Goal: Transaction & Acquisition: Book appointment/travel/reservation

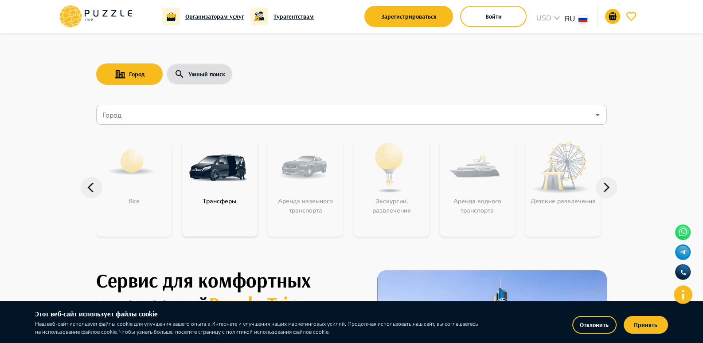
click at [312, 73] on div "Город Умный поиск" at bounding box center [351, 74] width 511 height 26
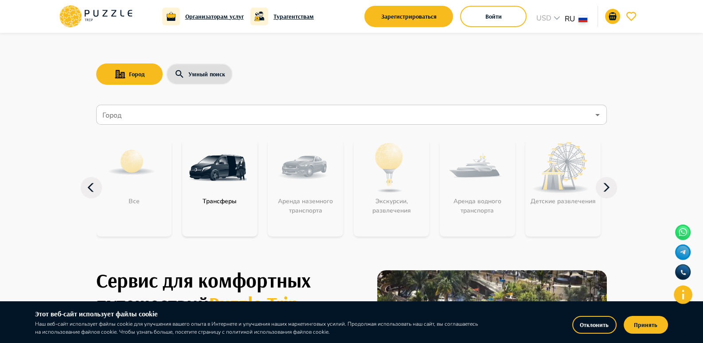
click at [596, 113] on icon "Open" at bounding box center [597, 114] width 11 height 11
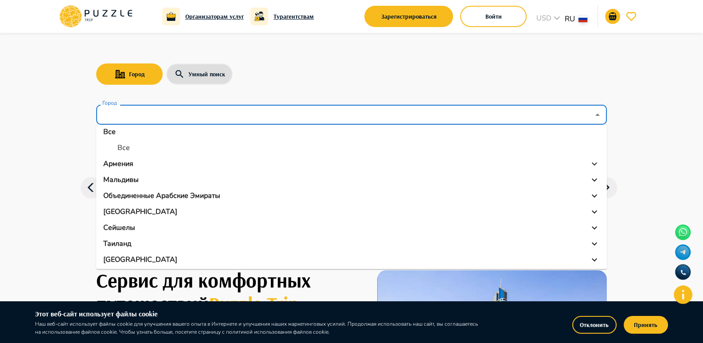
scroll to position [6, 0]
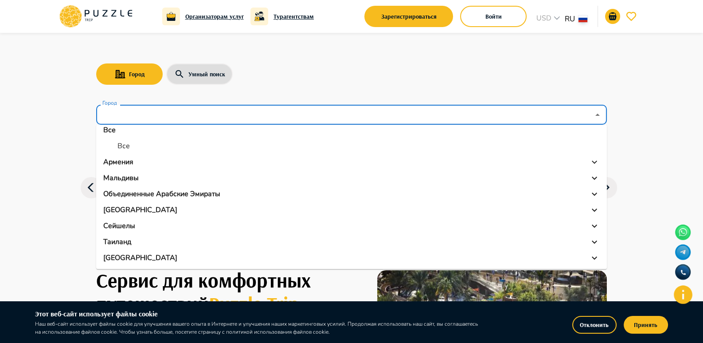
click at [160, 191] on p "Объединенные Арабские Эмираты" at bounding box center [161, 193] width 117 height 11
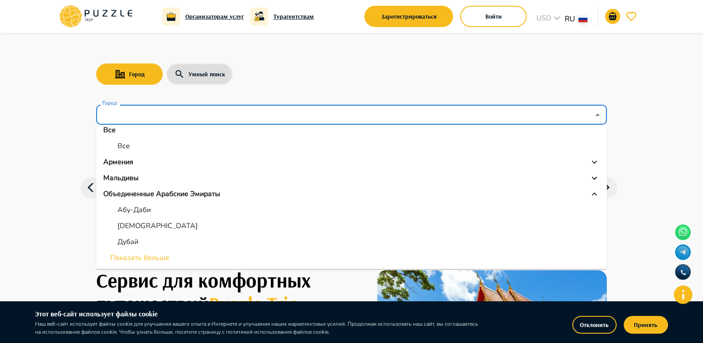
click at [128, 240] on p "Дубай" at bounding box center [127, 241] width 21 height 11
type input "*****"
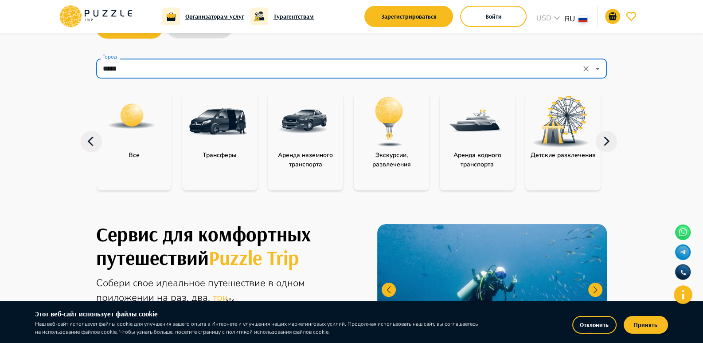
scroll to position [44, 0]
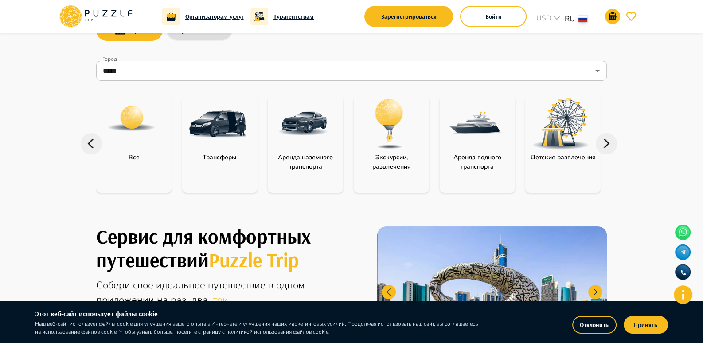
click at [221, 124] on img at bounding box center [218, 124] width 58 height 58
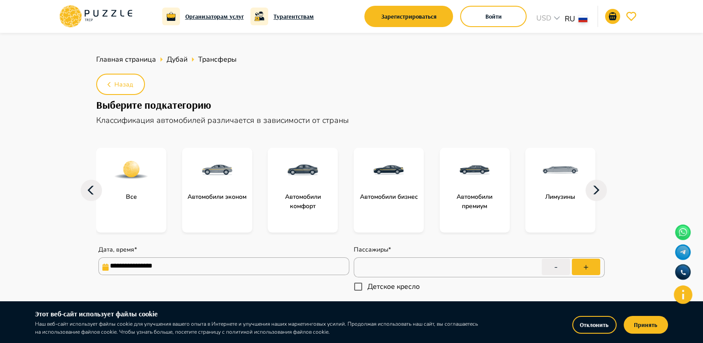
type textarea "*"
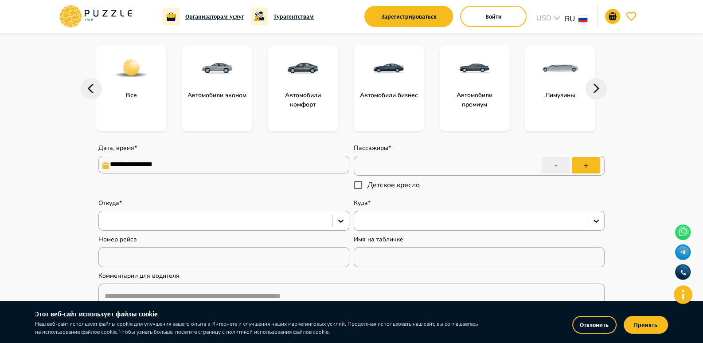
scroll to position [133, 0]
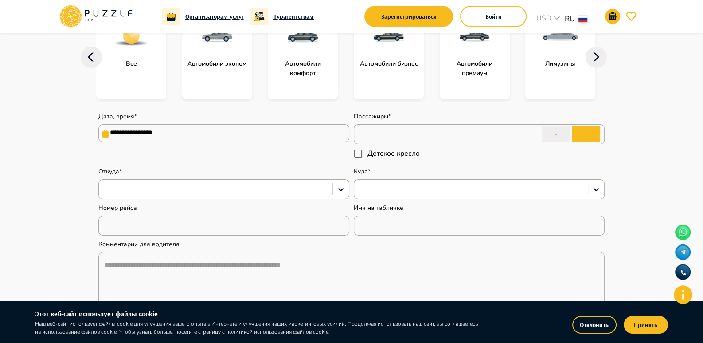
click at [107, 133] on icon at bounding box center [105, 133] width 7 height 7
click at [124, 133] on input "**********" at bounding box center [223, 133] width 251 height 18
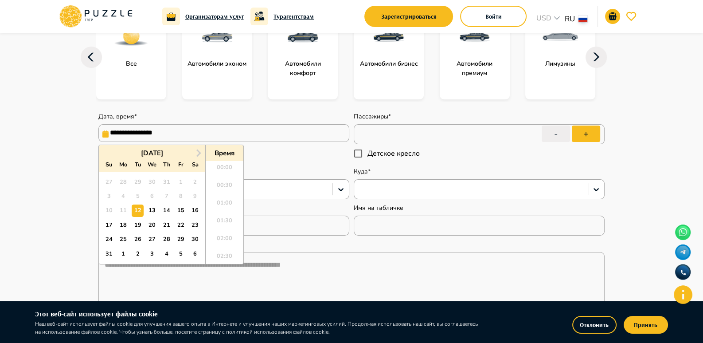
scroll to position [436, 0]
click at [166, 224] on div "21" at bounding box center [166, 225] width 12 height 12
type input "**********"
click at [290, 162] on div "**********" at bounding box center [223, 137] width 251 height 51
type textarea "*"
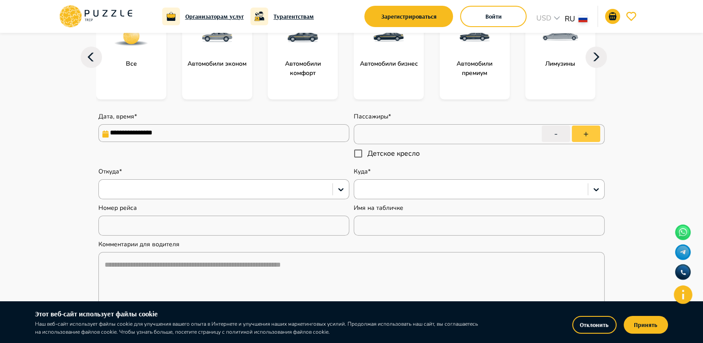
click at [589, 134] on button "+" at bounding box center [586, 133] width 28 height 16
type input "*"
type textarea "*"
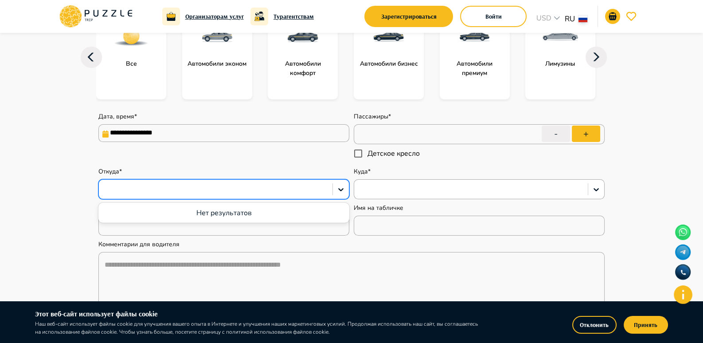
click at [189, 190] on div at bounding box center [215, 189] width 225 height 12
click at [343, 188] on icon at bounding box center [340, 189] width 5 height 3
click at [338, 187] on icon at bounding box center [340, 189] width 9 height 9
click at [239, 190] on div at bounding box center [215, 189] width 225 height 12
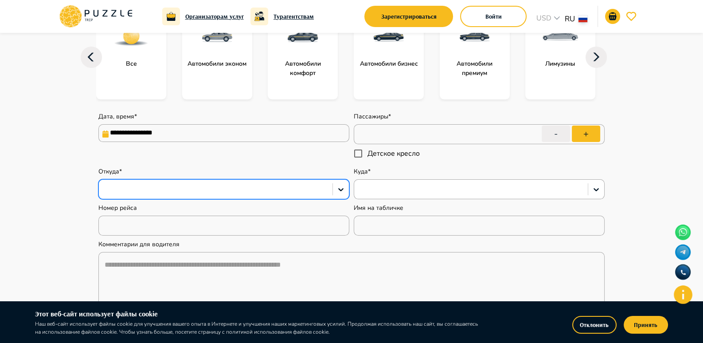
click at [239, 190] on div at bounding box center [215, 189] width 225 height 12
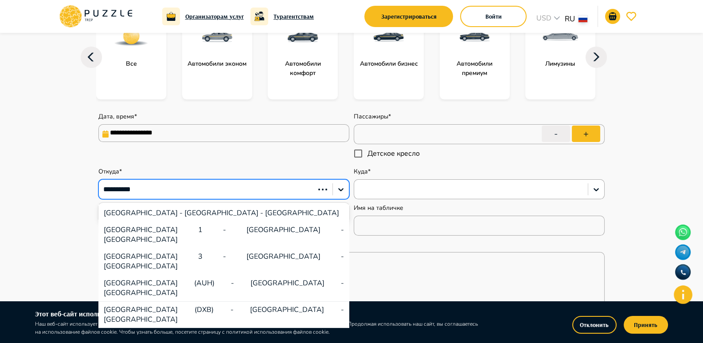
type input "**********"
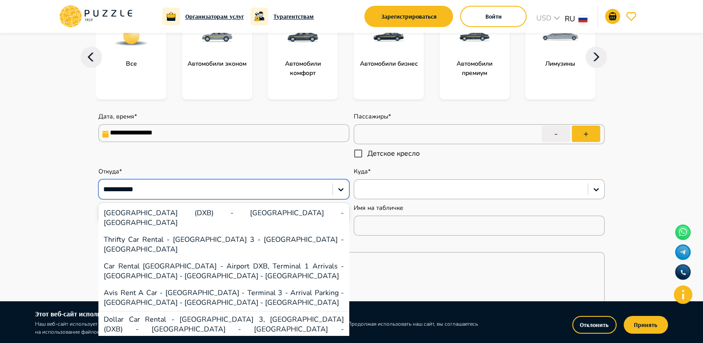
click at [242, 215] on div "Dubai International Airport (DXB) - Dubai - United Arab Emirates" at bounding box center [223, 217] width 251 height 27
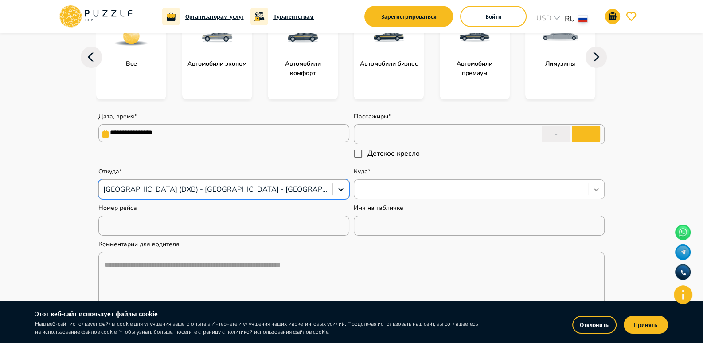
type textarea "*"
click at [596, 188] on icon at bounding box center [596, 189] width 9 height 9
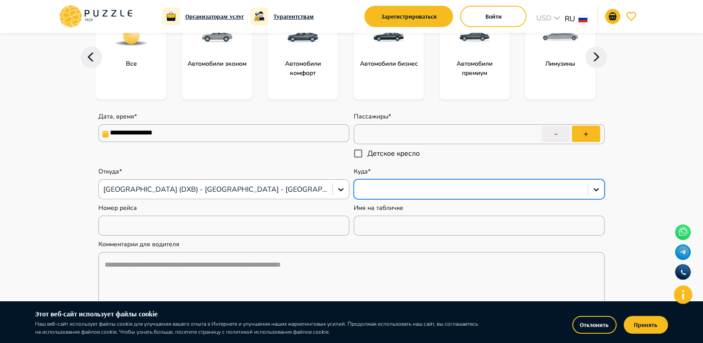
click at [516, 186] on div at bounding box center [471, 189] width 225 height 12
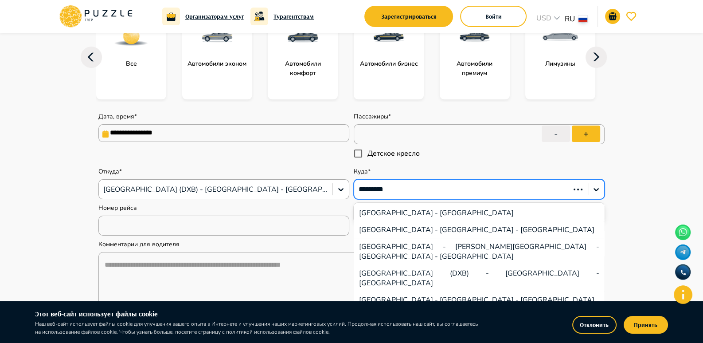
type input "**********"
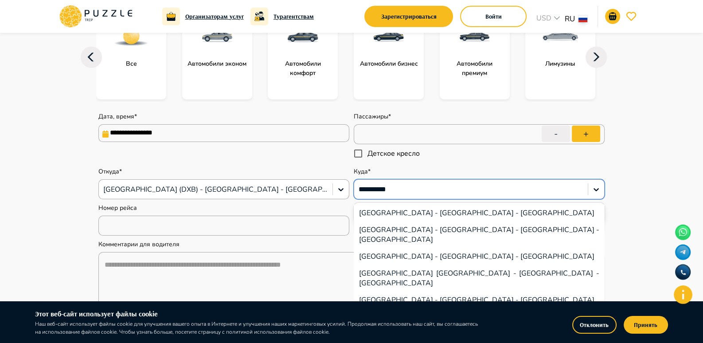
click at [457, 212] on div "Dubai Mall - Dubai - United Arab Emirates" at bounding box center [479, 212] width 251 height 17
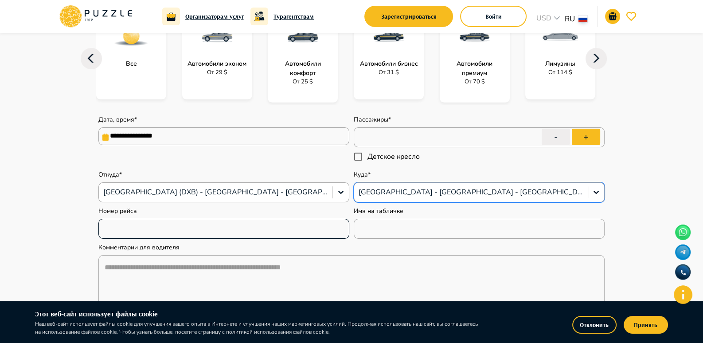
click at [330, 227] on input "text" at bounding box center [223, 228] width 251 height 18
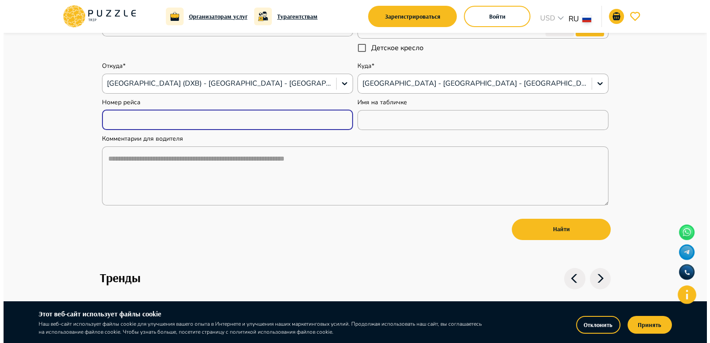
scroll to position [266, 0]
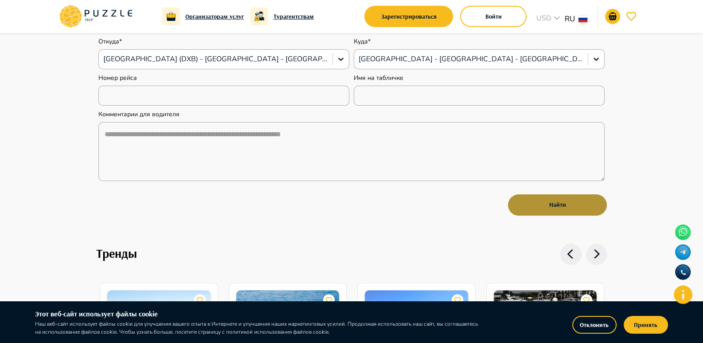
click at [563, 203] on button "Найти" at bounding box center [557, 204] width 99 height 21
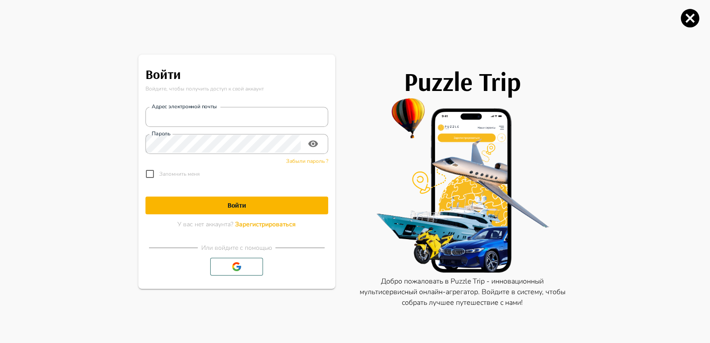
type textarea "*"
click at [191, 117] on input "Адрес электронной почты" at bounding box center [236, 117] width 183 height 18
type input "**********"
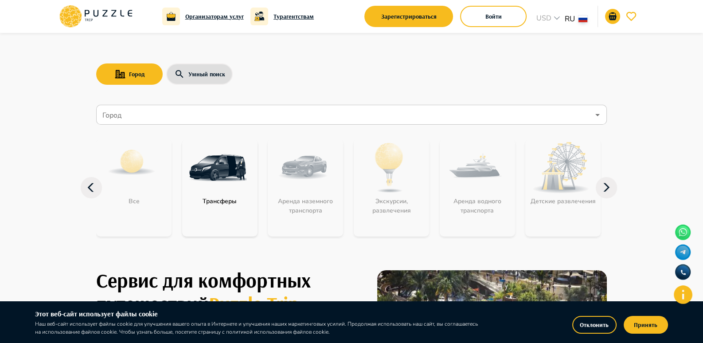
click at [138, 118] on input "Город" at bounding box center [345, 114] width 489 height 17
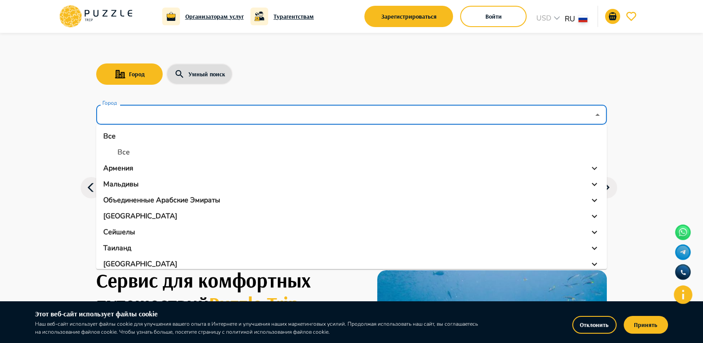
click at [118, 168] on p "Армения" at bounding box center [118, 168] width 30 height 11
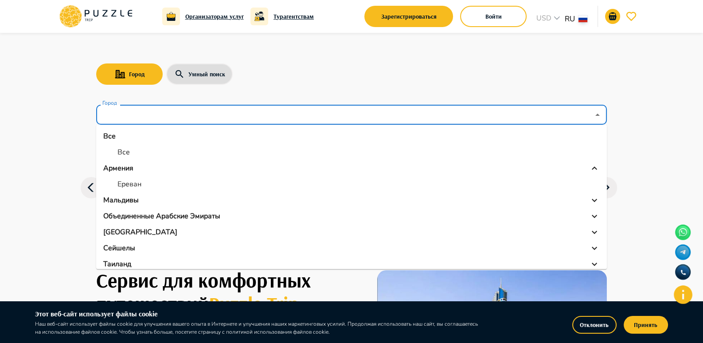
click at [129, 181] on p "Ереван" at bounding box center [129, 184] width 24 height 11
type input "******"
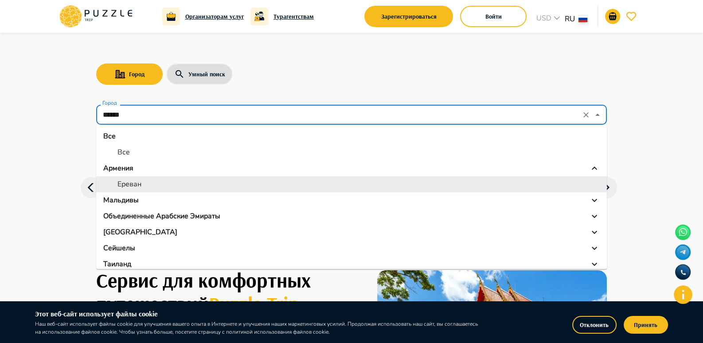
click at [144, 113] on input "******" at bounding box center [339, 114] width 477 height 17
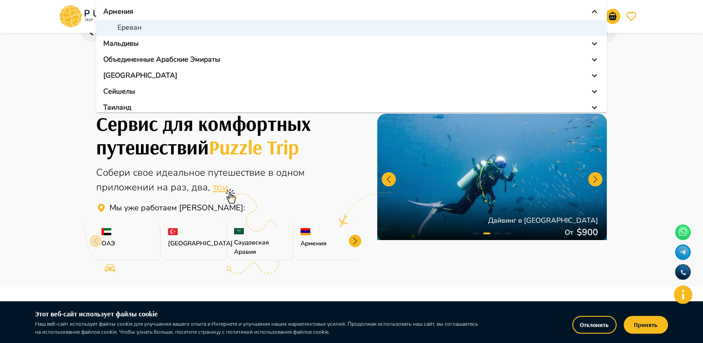
scroll to position [23, 0]
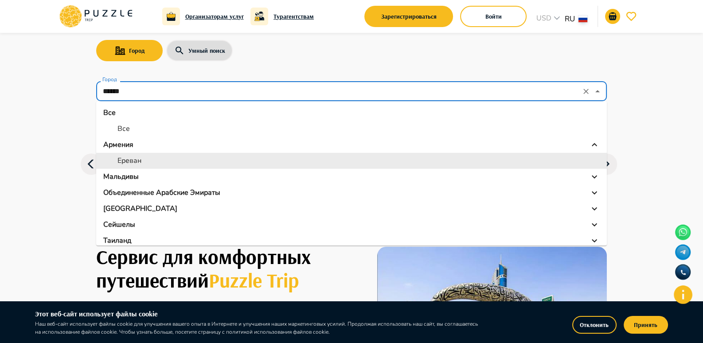
click at [124, 148] on p "Армения" at bounding box center [118, 144] width 30 height 11
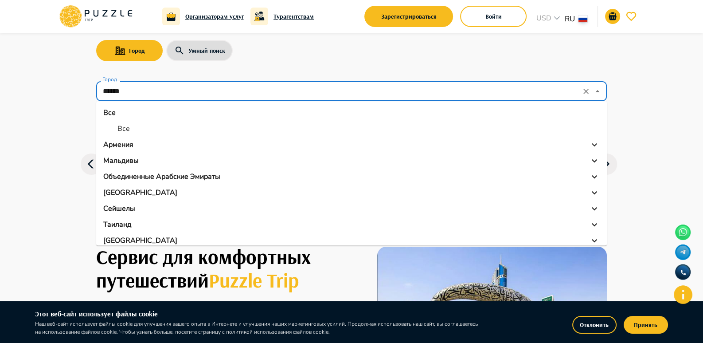
click at [130, 140] on p "Армения" at bounding box center [118, 144] width 30 height 11
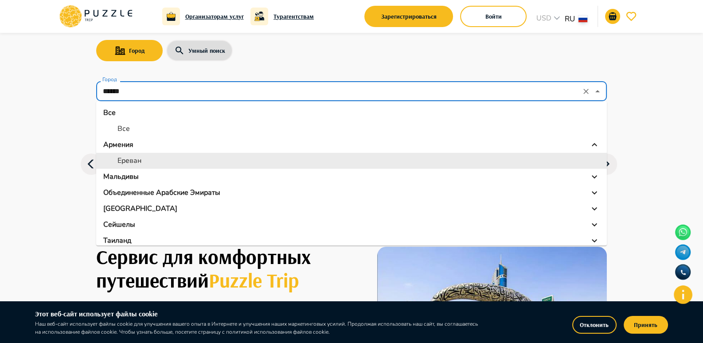
click at [124, 161] on p "Ереван" at bounding box center [129, 160] width 24 height 11
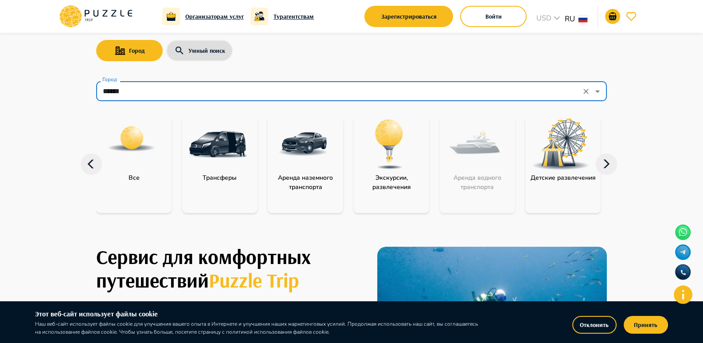
click at [386, 136] on img at bounding box center [389, 144] width 58 height 58
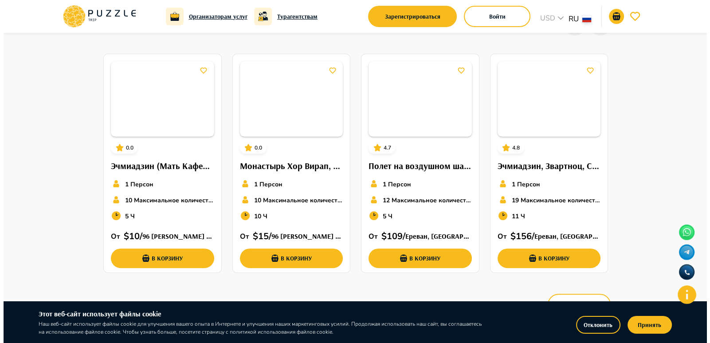
scroll to position [354, 0]
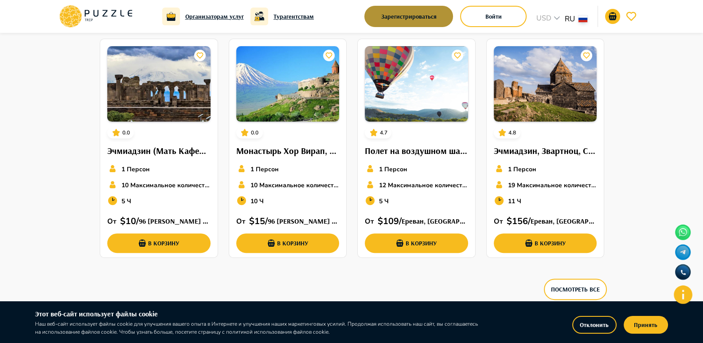
click at [429, 18] on button "Зарегистрироваться" at bounding box center [408, 16] width 89 height 21
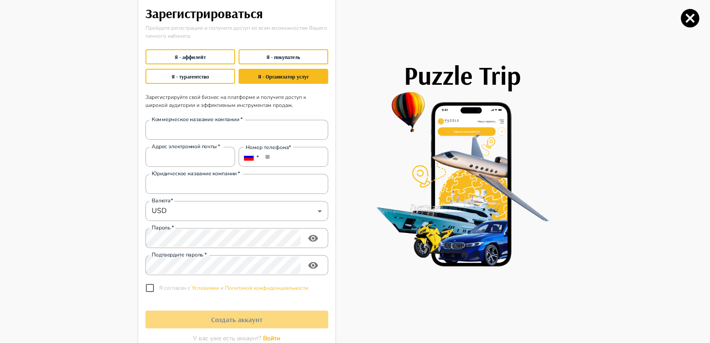
scroll to position [0, 0]
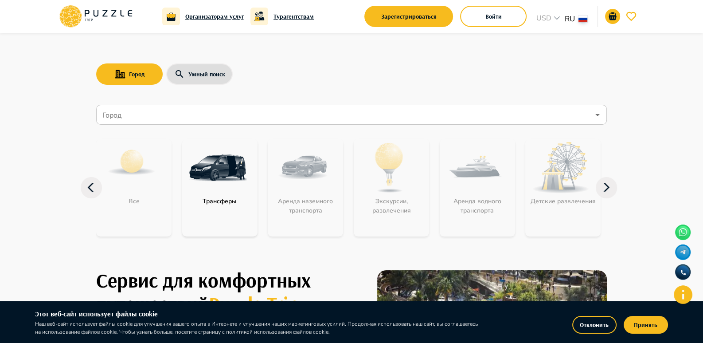
click at [166, 103] on nav "Город Город Все Трансферы Аренда наземного транспорта Экскурсии, развлечения Ар…" at bounding box center [351, 175] width 511 height 149
click at [161, 112] on input "Город" at bounding box center [345, 114] width 489 height 17
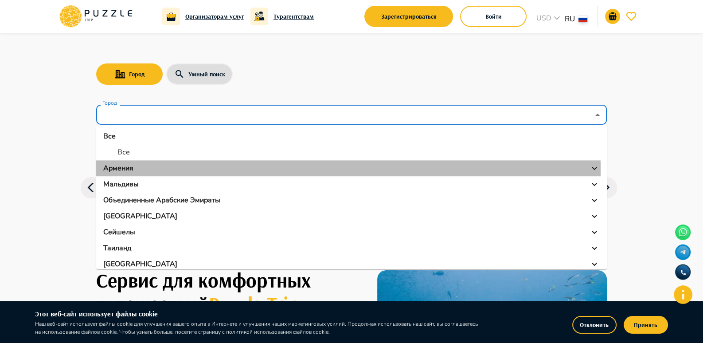
click at [126, 170] on p "Армения" at bounding box center [118, 168] width 30 height 11
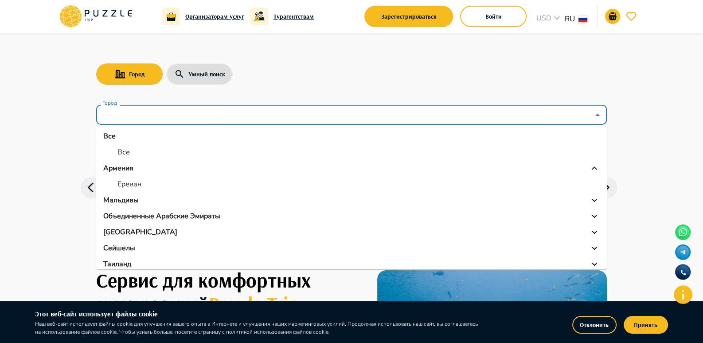
click at [129, 181] on p "Ереван" at bounding box center [129, 184] width 24 height 11
type input "******"
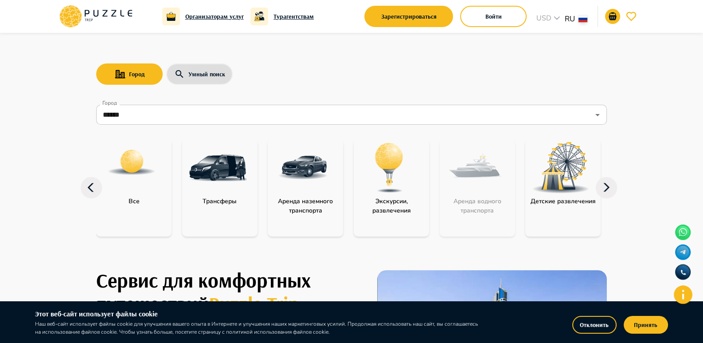
click at [397, 215] on div "Экскурсии, развлечения" at bounding box center [391, 187] width 75 height 97
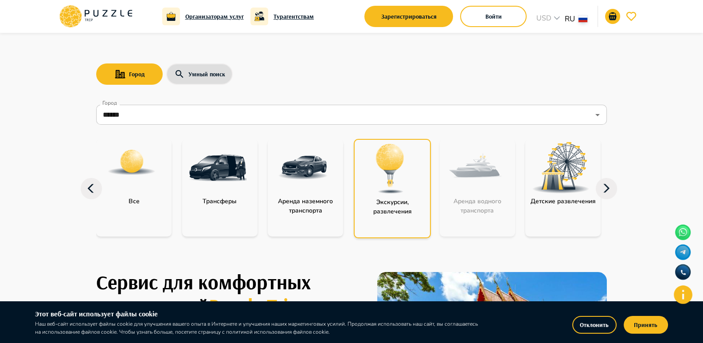
click at [393, 199] on p "Экскурсии, развлечения" at bounding box center [392, 206] width 75 height 19
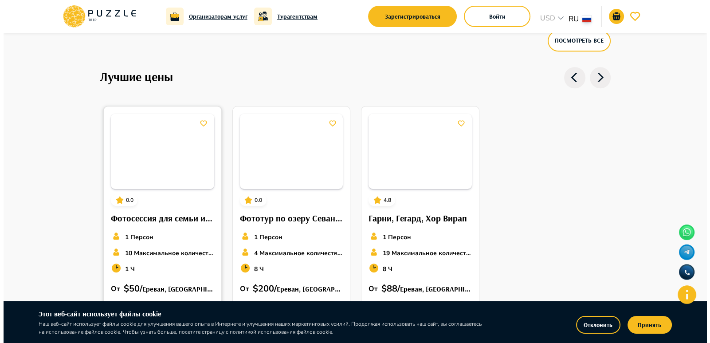
scroll to position [965, 0]
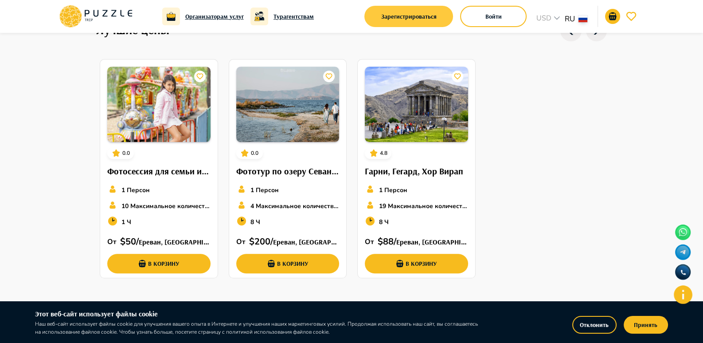
click at [403, 17] on button "Зарегистрироваться" at bounding box center [408, 16] width 89 height 21
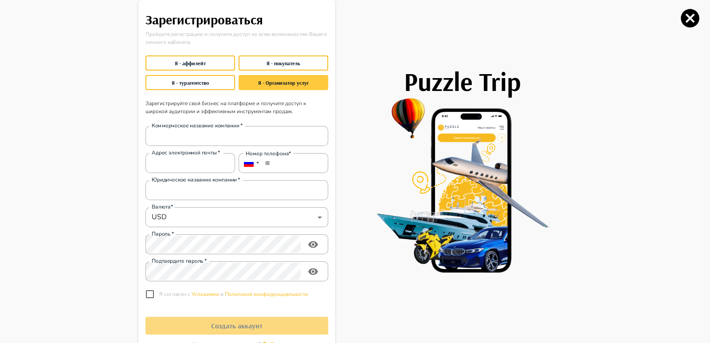
click at [275, 81] on button "Я - Организатор услуг" at bounding box center [283, 82] width 90 height 15
click at [271, 81] on button "Я - Организатор услуг" at bounding box center [283, 82] width 90 height 15
click at [194, 79] on button "Я - турагентство" at bounding box center [190, 82] width 90 height 15
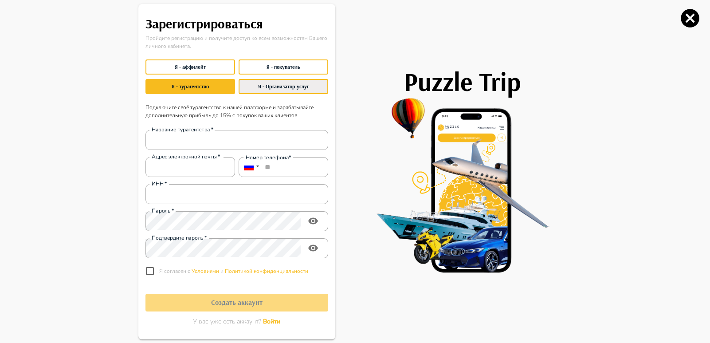
click at [262, 88] on button "Я - Организатор услуг" at bounding box center [283, 86] width 90 height 15
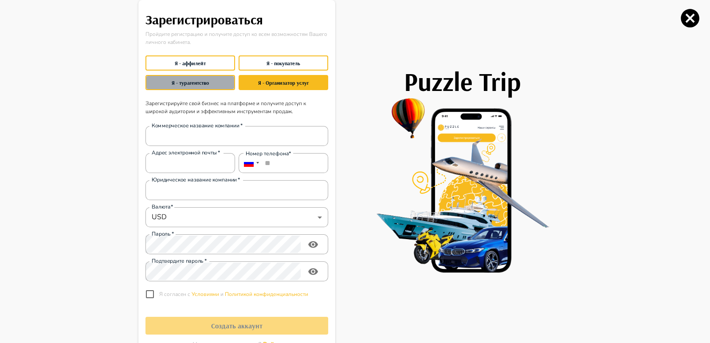
click at [195, 82] on button "Я - турагентство" at bounding box center [190, 82] width 90 height 15
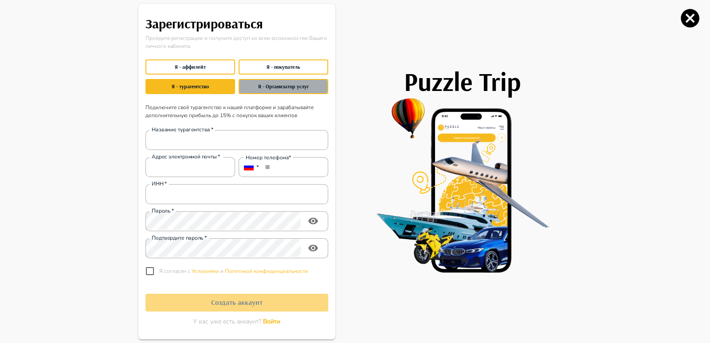
click at [277, 85] on button "Я - Организатор услуг" at bounding box center [283, 86] width 90 height 15
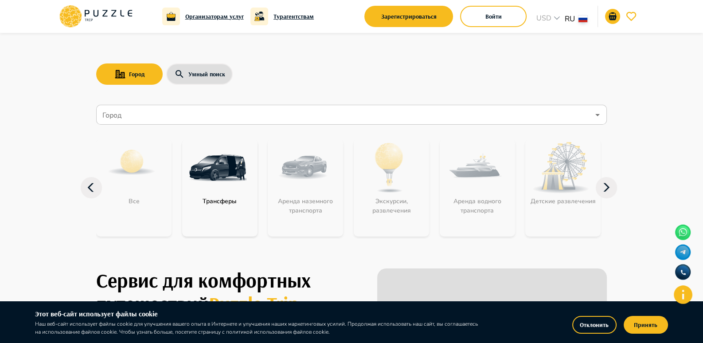
click at [307, 118] on input "Город" at bounding box center [345, 114] width 489 height 17
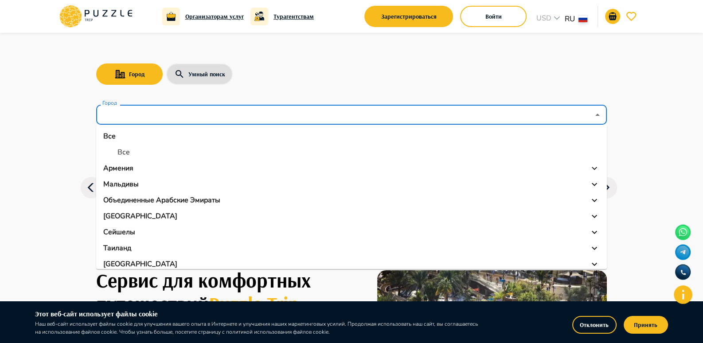
scroll to position [6, 0]
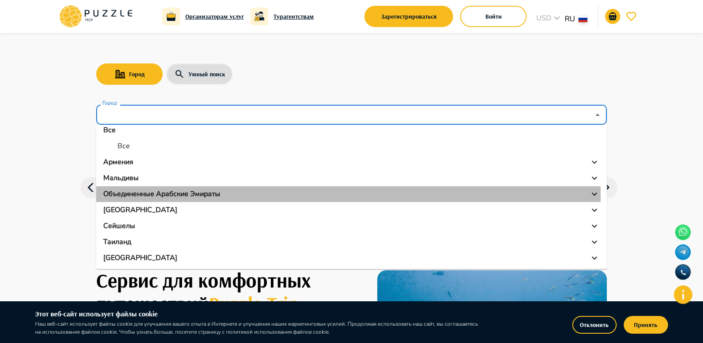
click at [161, 195] on p "Объединенные Арабские Эмираты" at bounding box center [161, 193] width 117 height 11
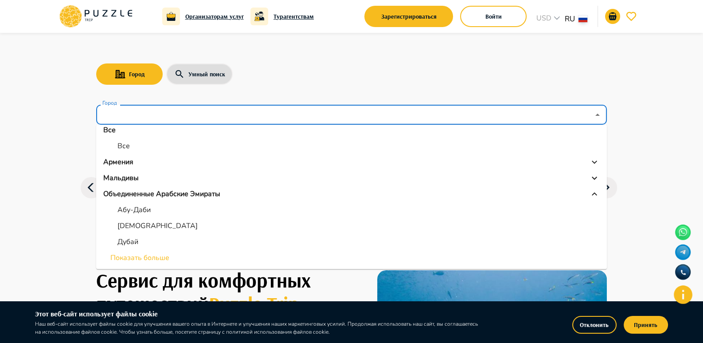
click at [155, 204] on li "Абу-Даби" at bounding box center [351, 210] width 511 height 16
type input "********"
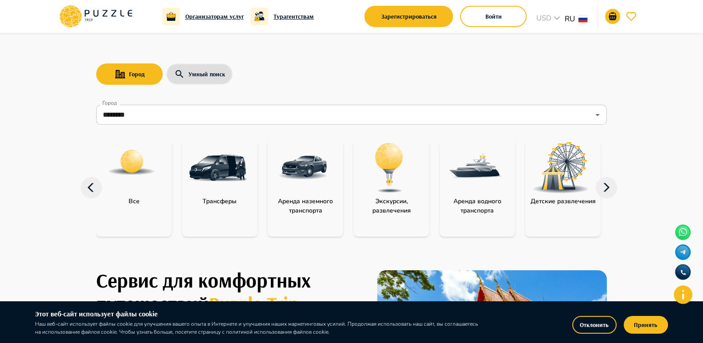
click at [365, 185] on img at bounding box center [389, 168] width 58 height 58
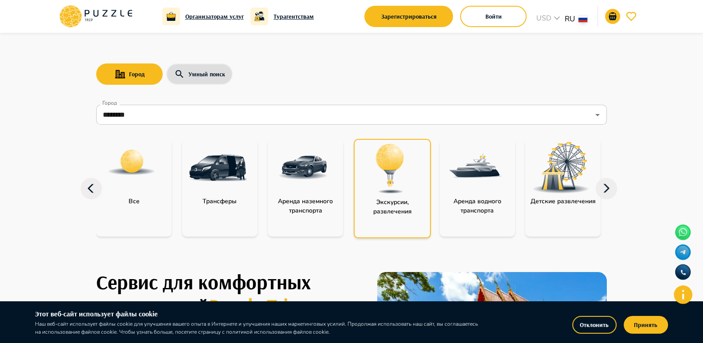
click at [382, 183] on img at bounding box center [390, 169] width 58 height 58
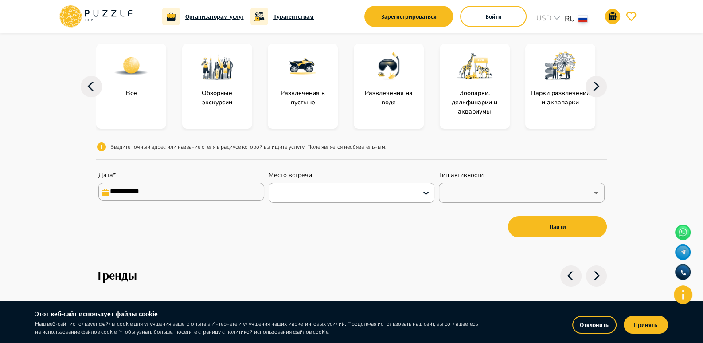
scroll to position [44, 0]
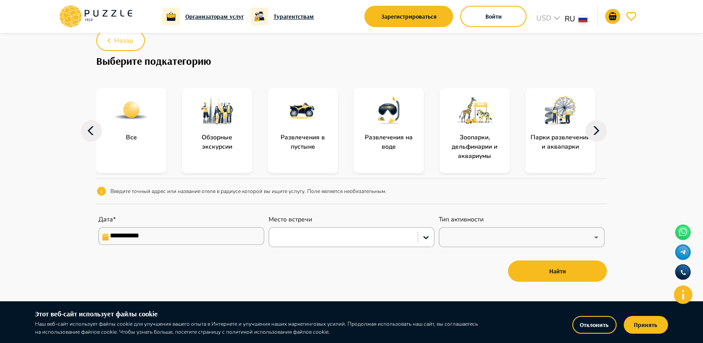
click at [376, 133] on p "Развлечения на воде" at bounding box center [389, 142] width 70 height 19
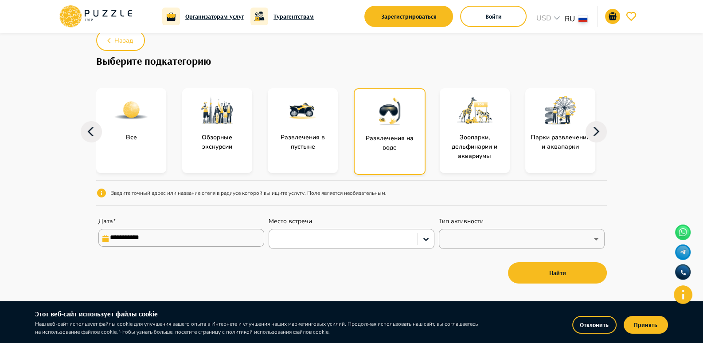
click at [383, 117] on img at bounding box center [389, 111] width 35 height 35
click at [383, 120] on img at bounding box center [389, 111] width 35 height 35
click at [222, 126] on img at bounding box center [216, 110] width 35 height 35
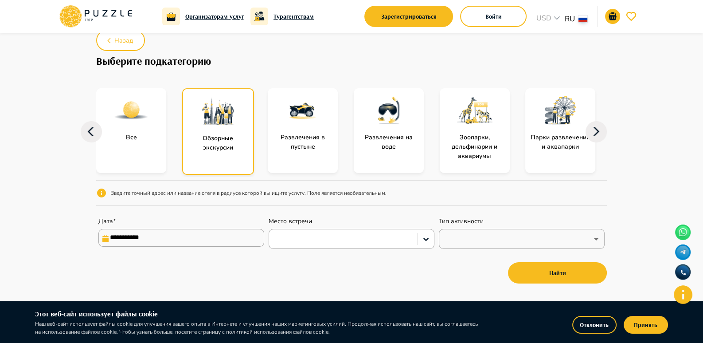
click at [222, 125] on img at bounding box center [217, 111] width 35 height 35
click at [125, 133] on p "Все" at bounding box center [131, 137] width 20 height 9
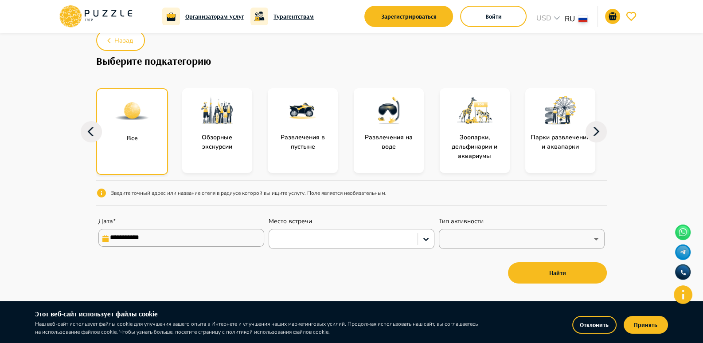
click at [588, 127] on icon at bounding box center [595, 131] width 21 height 21
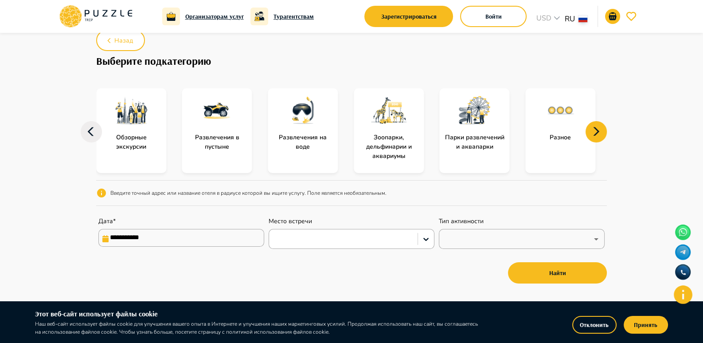
click at [591, 129] on icon at bounding box center [595, 131] width 21 height 21
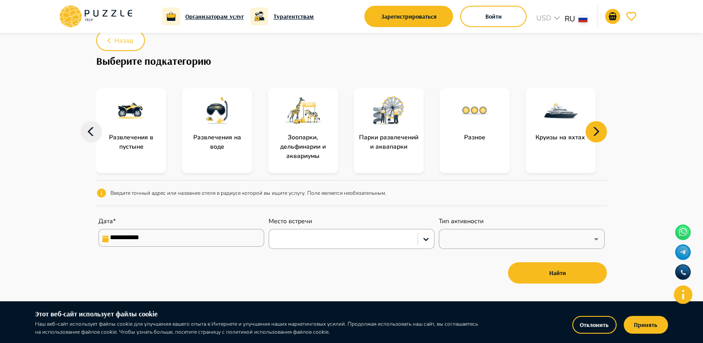
click at [592, 129] on icon at bounding box center [595, 131] width 21 height 21
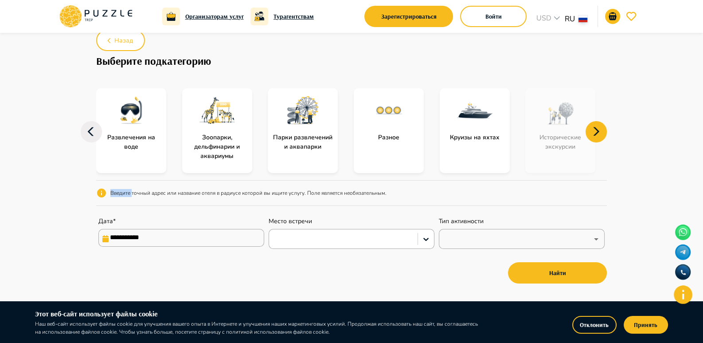
click at [592, 129] on icon at bounding box center [595, 131] width 21 height 21
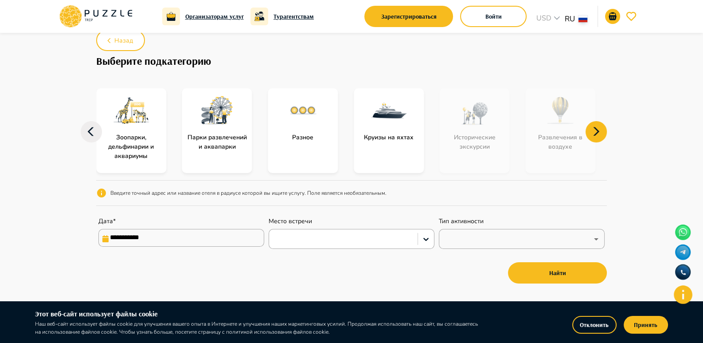
click at [592, 129] on icon at bounding box center [595, 131] width 21 height 21
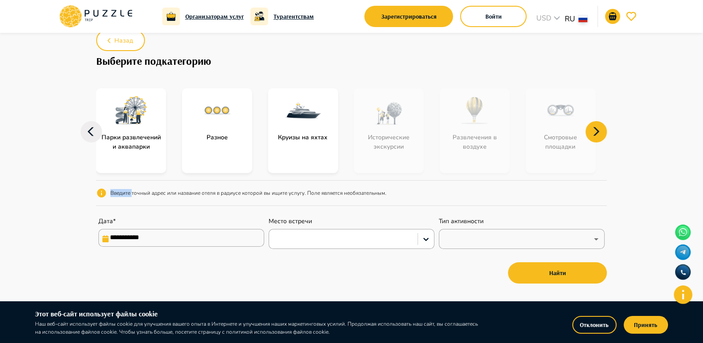
click at [592, 129] on icon at bounding box center [595, 131] width 21 height 21
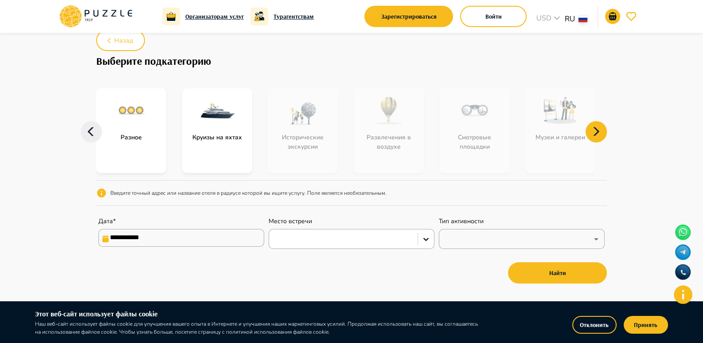
click at [592, 129] on icon at bounding box center [595, 131] width 21 height 21
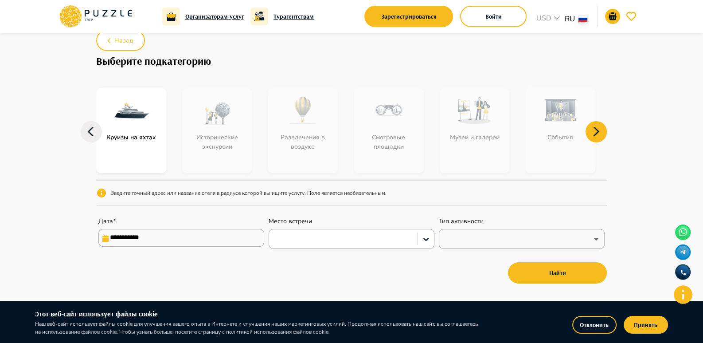
click at [592, 129] on icon at bounding box center [595, 131] width 21 height 21
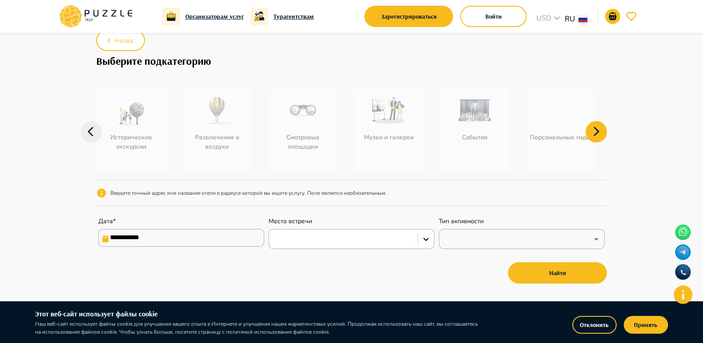
click at [589, 130] on icon at bounding box center [595, 131] width 21 height 21
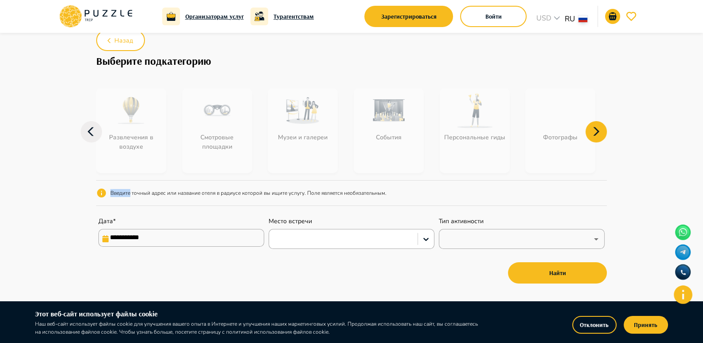
click at [589, 132] on icon at bounding box center [595, 131] width 21 height 21
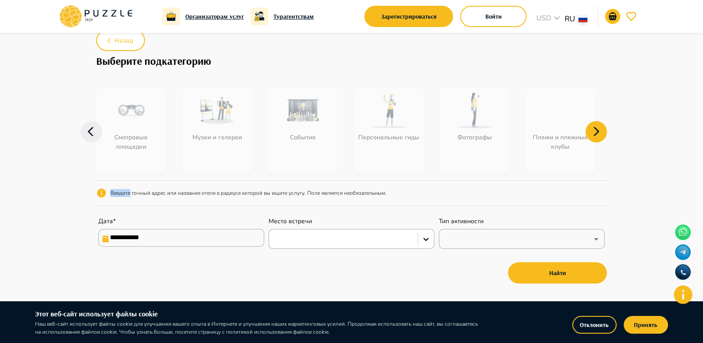
click at [589, 132] on icon at bounding box center [595, 131] width 21 height 21
click at [95, 127] on icon at bounding box center [91, 131] width 21 height 21
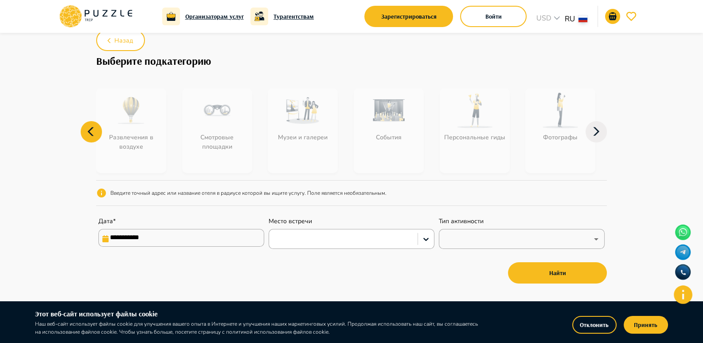
click at [95, 127] on icon at bounding box center [91, 131] width 21 height 21
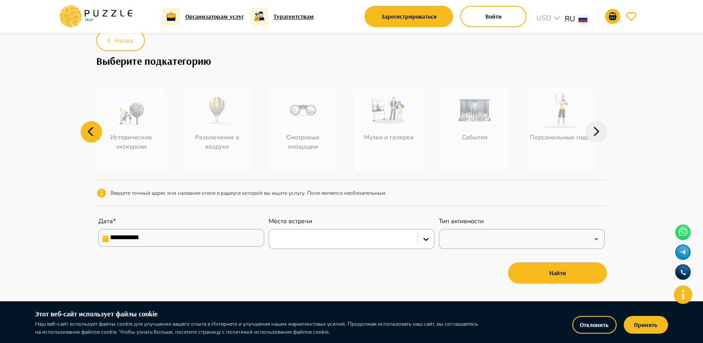
click at [95, 127] on icon at bounding box center [91, 131] width 21 height 21
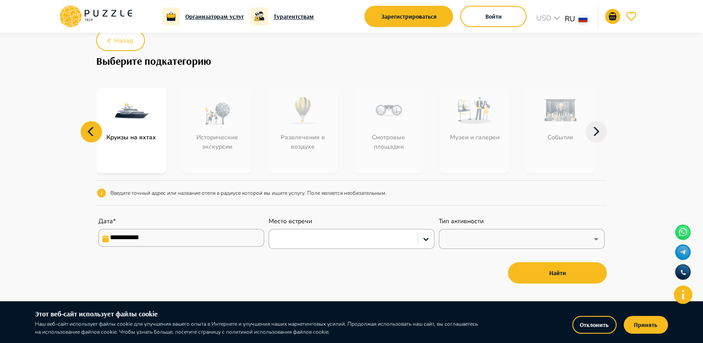
click at [95, 127] on icon at bounding box center [91, 131] width 21 height 21
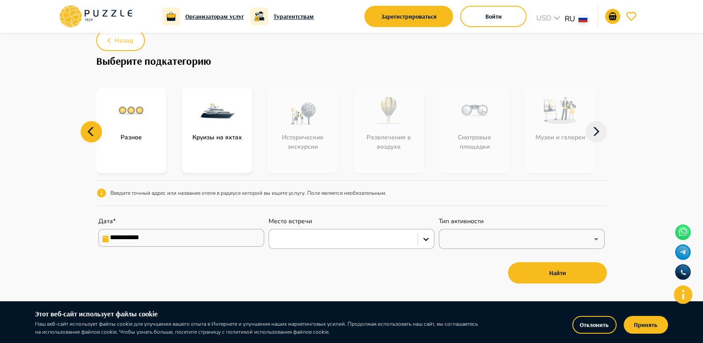
click at [96, 126] on icon at bounding box center [91, 131] width 21 height 21
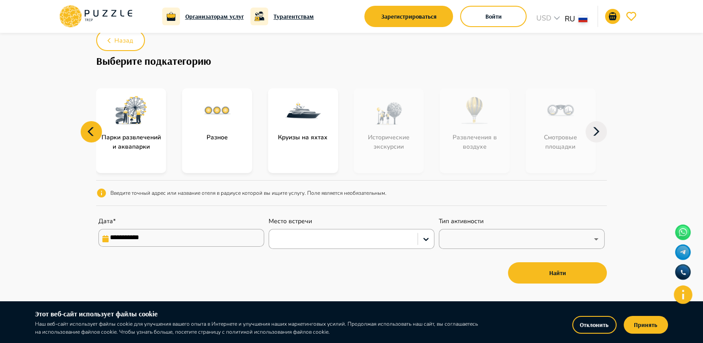
click at [96, 126] on icon at bounding box center [91, 131] width 21 height 21
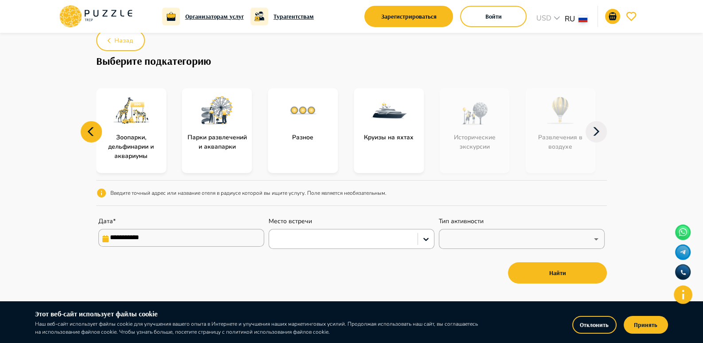
click at [96, 126] on icon at bounding box center [91, 131] width 21 height 21
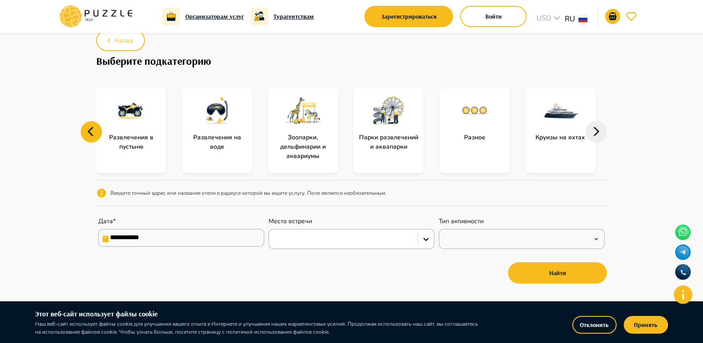
click at [96, 126] on icon at bounding box center [91, 131] width 21 height 21
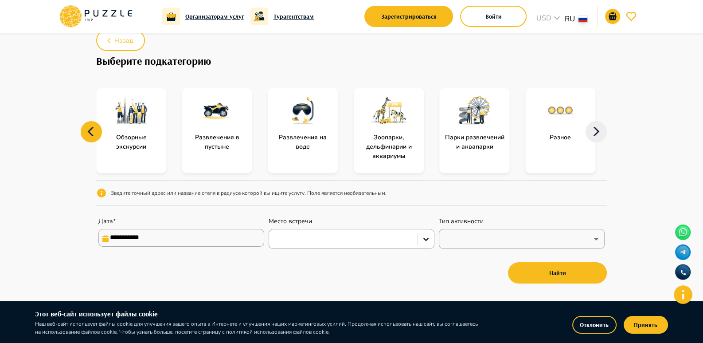
click at [96, 126] on icon at bounding box center [91, 131] width 21 height 21
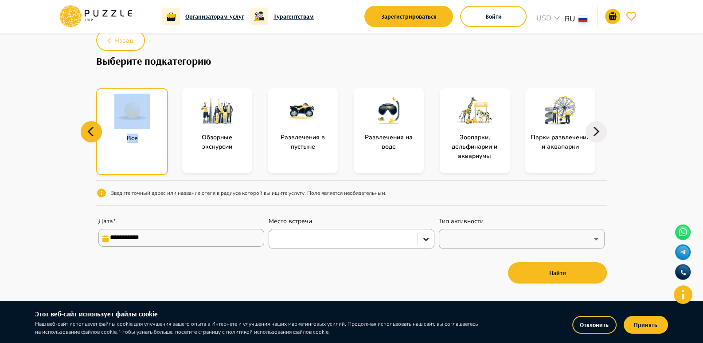
click at [96, 126] on icon at bounding box center [91, 131] width 21 height 21
click at [136, 127] on img at bounding box center [131, 111] width 35 height 35
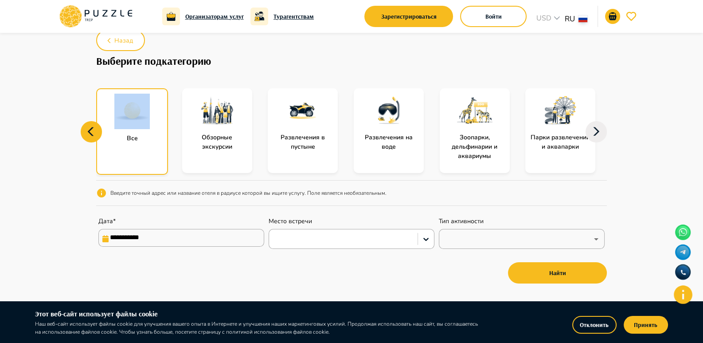
click at [156, 156] on div "Все" at bounding box center [132, 131] width 72 height 86
click at [149, 152] on div "Все" at bounding box center [132, 131] width 72 height 86
click at [303, 120] on img at bounding box center [302, 110] width 35 height 35
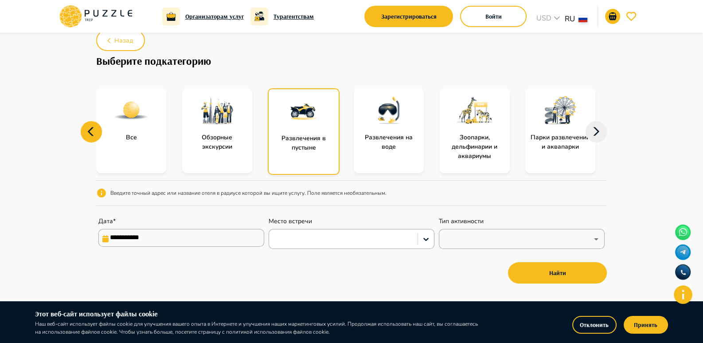
click at [297, 125] on img at bounding box center [303, 111] width 35 height 35
click at [300, 128] on img at bounding box center [303, 111] width 35 height 35
click at [176, 230] on input "**********" at bounding box center [181, 238] width 166 height 18
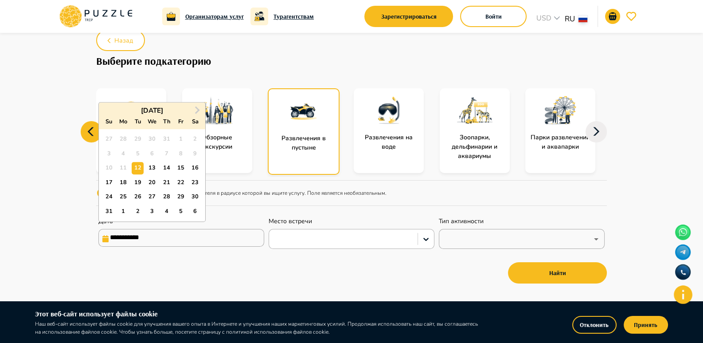
click at [329, 240] on div at bounding box center [343, 239] width 140 height 12
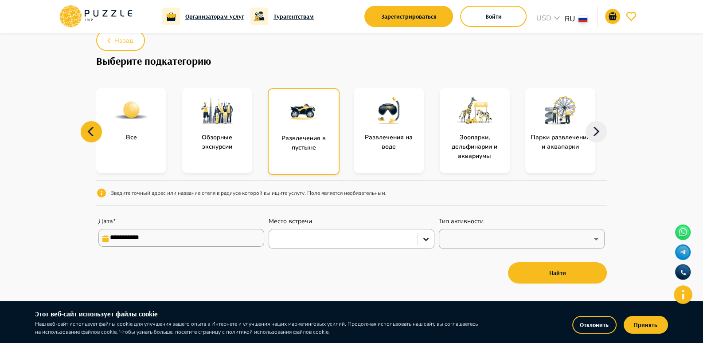
click at [125, 131] on div at bounding box center [131, 110] width 70 height 44
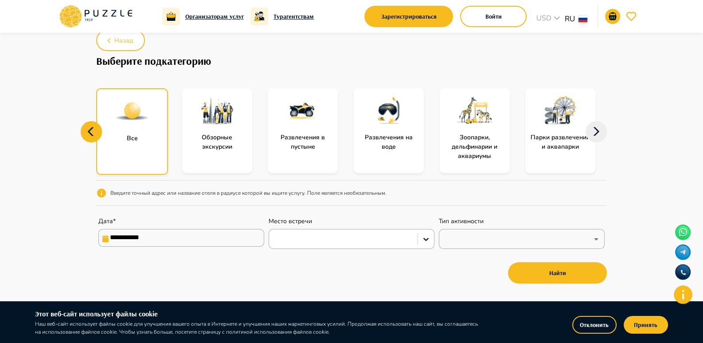
click at [141, 139] on p "Все" at bounding box center [132, 137] width 20 height 9
click at [133, 120] on img at bounding box center [131, 111] width 35 height 35
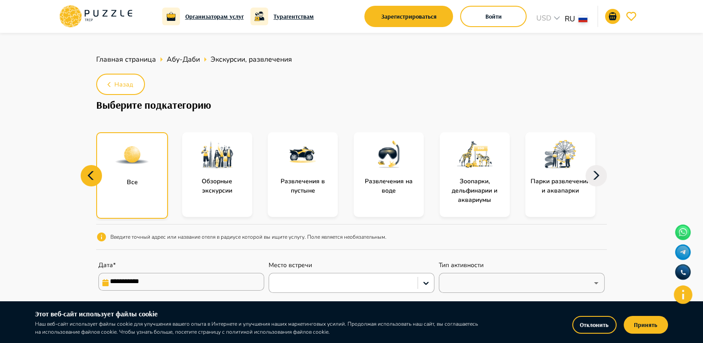
click at [128, 170] on img at bounding box center [131, 154] width 35 height 35
click at [129, 170] on img at bounding box center [131, 154] width 35 height 35
click at [91, 172] on icon at bounding box center [91, 175] width 6 height 9
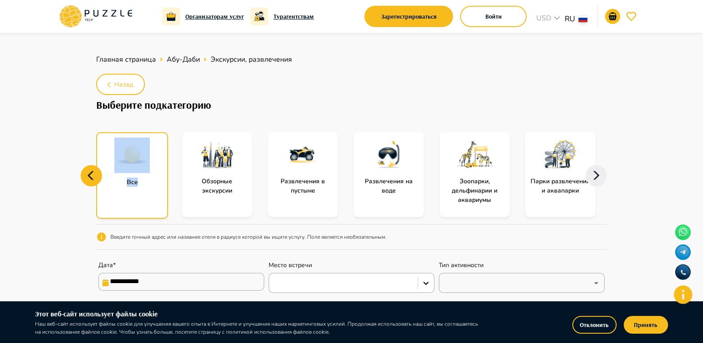
click at [149, 193] on div "Все" at bounding box center [132, 175] width 72 height 86
click at [148, 194] on div "Все" at bounding box center [132, 175] width 72 height 86
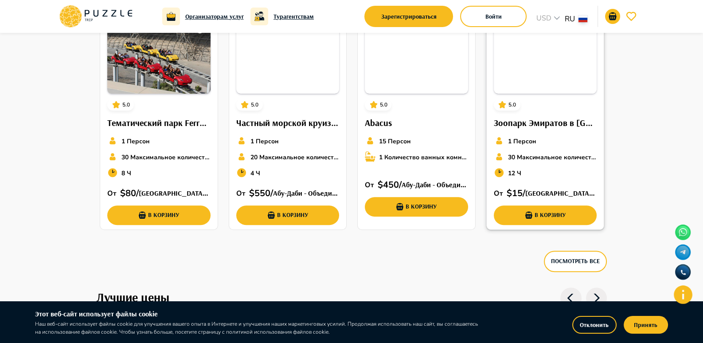
scroll to position [724, 0]
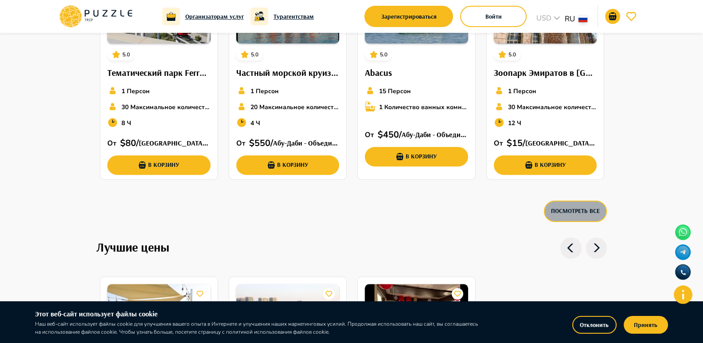
click at [559, 205] on button "Посмотреть все" at bounding box center [575, 210] width 63 height 21
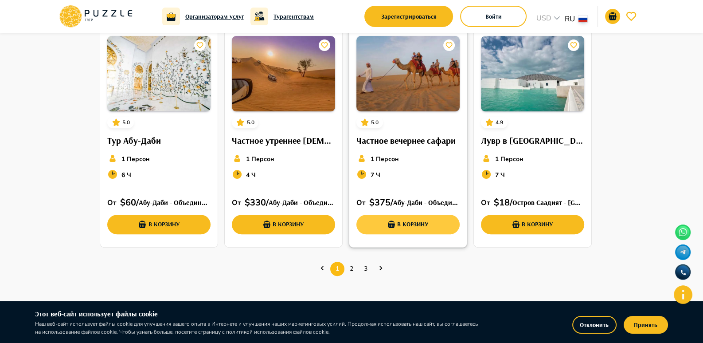
scroll to position [339, 0]
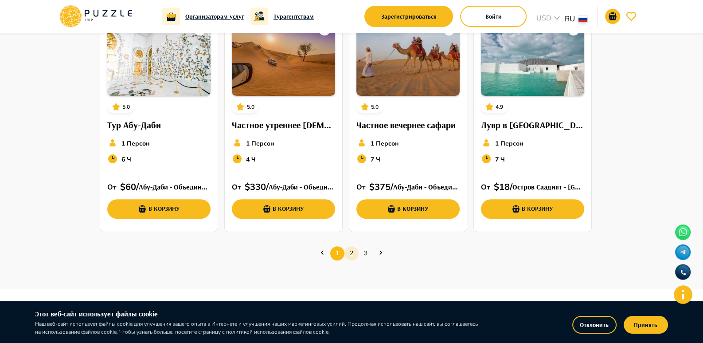
click at [349, 252] on link "2" at bounding box center [351, 253] width 14 height 14
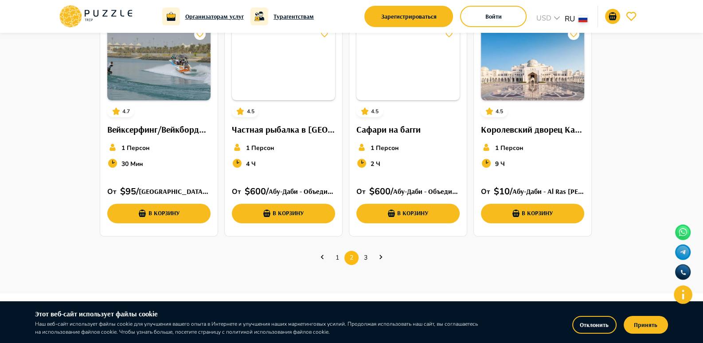
scroll to position [387, 0]
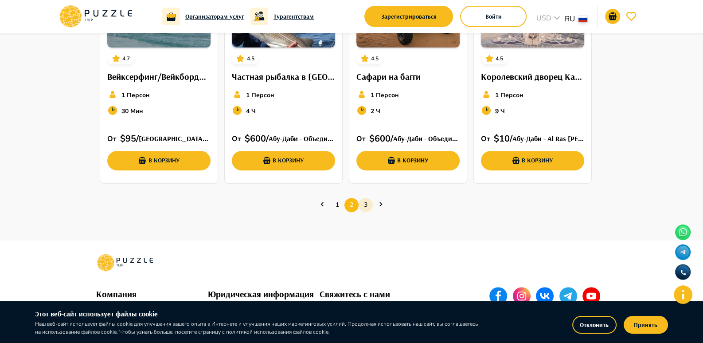
click at [369, 203] on link "3" at bounding box center [366, 205] width 14 height 14
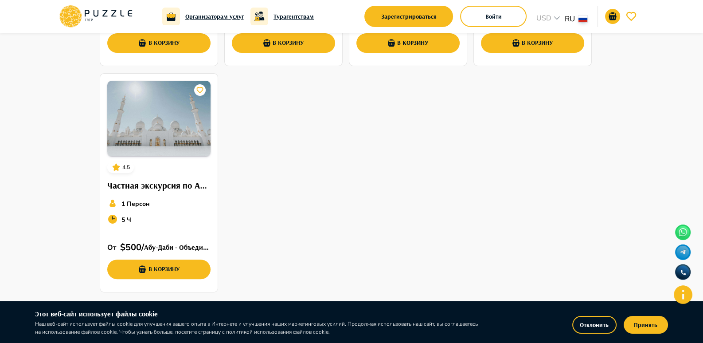
click at [369, 203] on div "4.5 Аквапарк Яс Уотерворлд 1 Персон 9 Ч От   $ 80 /  Яс - Yas Island - Абу-Даби…" at bounding box center [351, 70] width 511 height 452
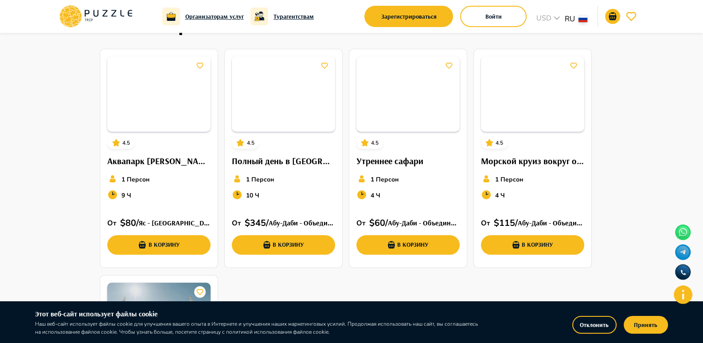
scroll to position [0, 0]
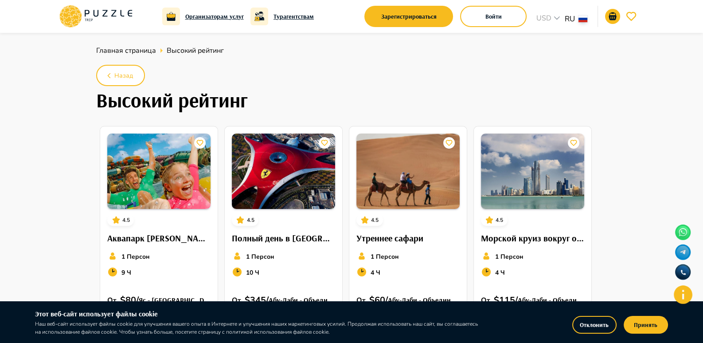
click at [632, 199] on div "Главная страница Высокий рейтинг Назад Высокий рейтинг 4.5 Аквапарк Яс Уотервор…" at bounding box center [351, 321] width 703 height 577
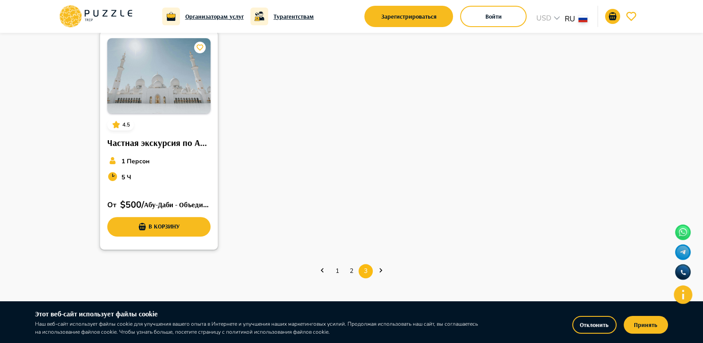
scroll to position [398, 0]
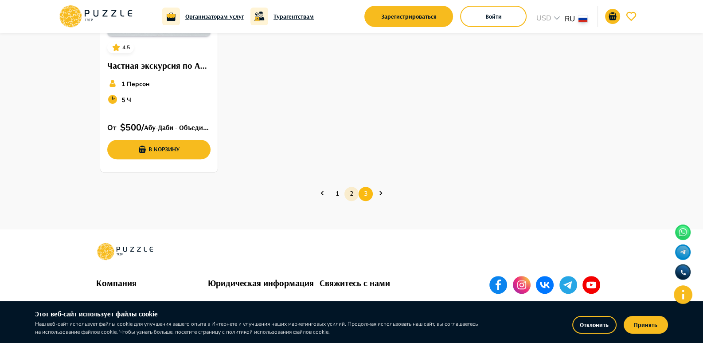
click at [350, 191] on link "2" at bounding box center [351, 194] width 14 height 14
click at [352, 196] on link "2" at bounding box center [351, 194] width 14 height 14
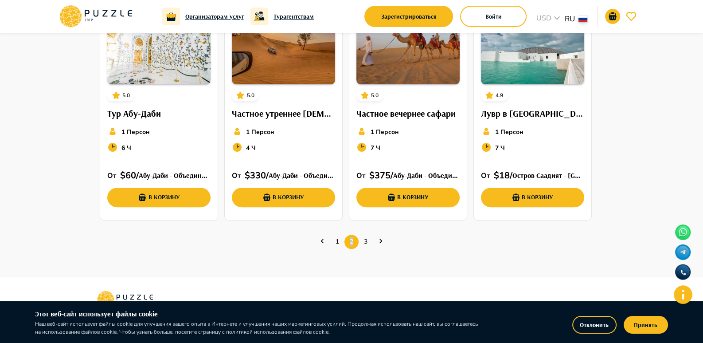
scroll to position [420, 0]
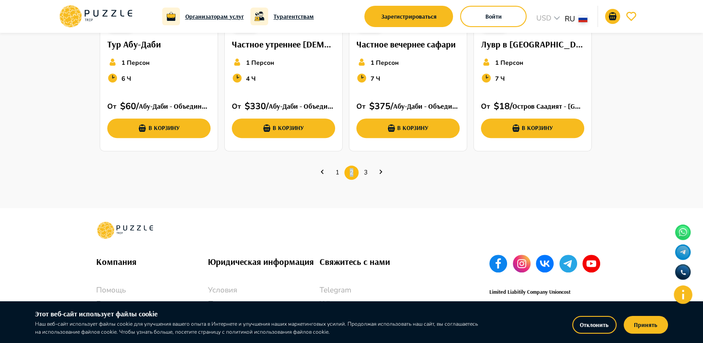
click at [325, 170] on icon "Previous page" at bounding box center [322, 171] width 9 height 9
click at [321, 170] on icon "Previous page" at bounding box center [322, 171] width 9 height 9
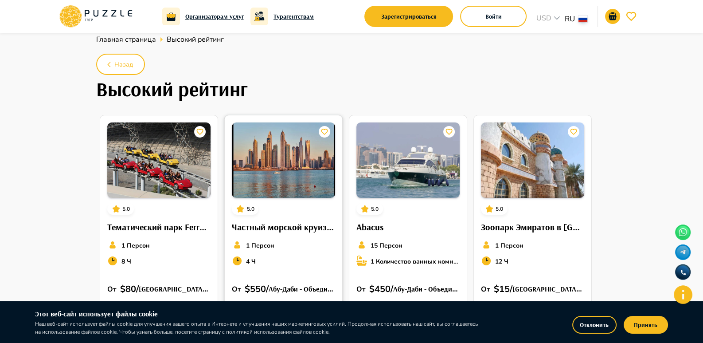
scroll to position [0, 0]
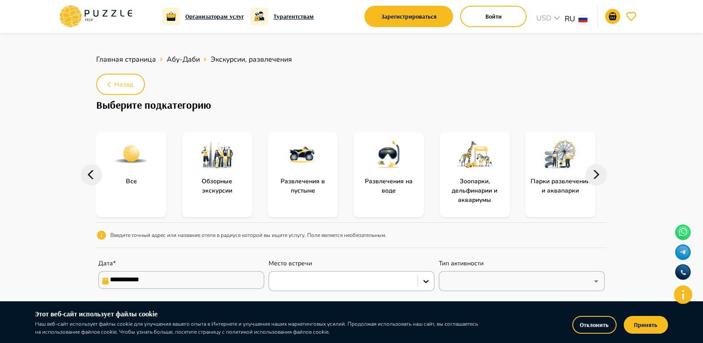
click at [466, 160] on img at bounding box center [474, 153] width 35 height 35
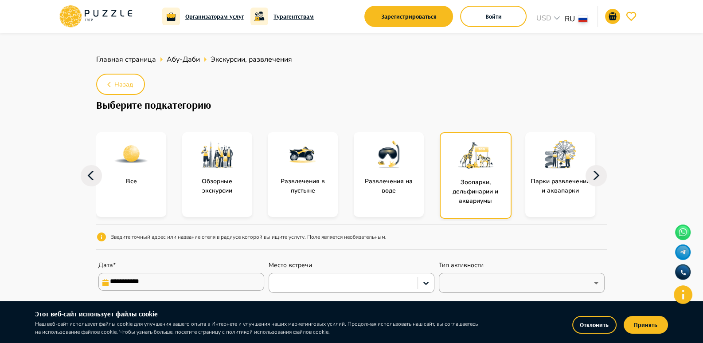
click at [594, 176] on icon at bounding box center [595, 175] width 21 height 21
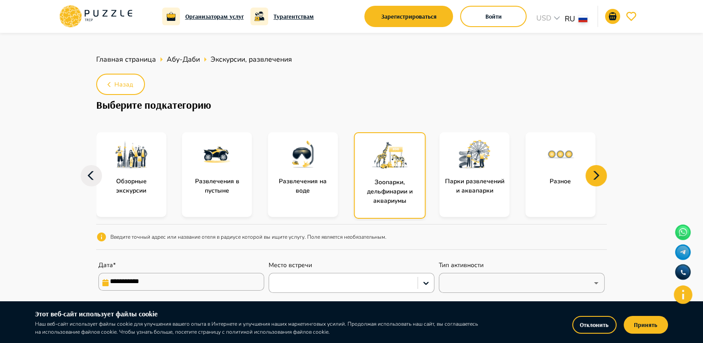
click at [603, 176] on icon at bounding box center [595, 175] width 21 height 21
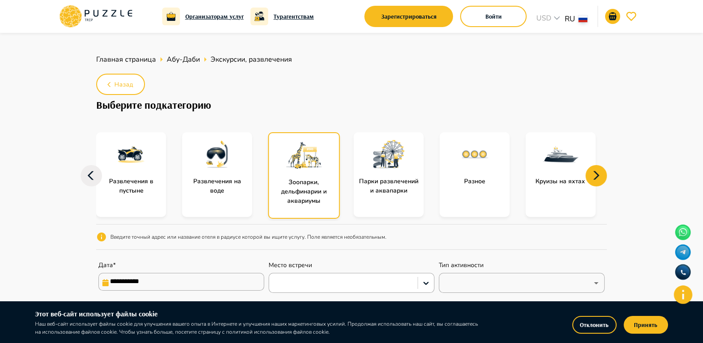
click at [592, 174] on icon at bounding box center [595, 175] width 21 height 21
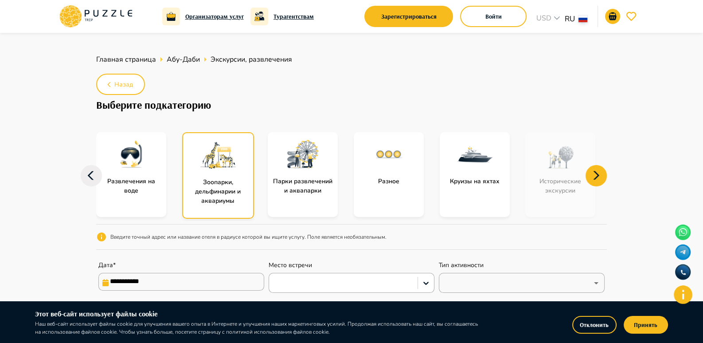
click at [592, 174] on icon at bounding box center [595, 175] width 21 height 21
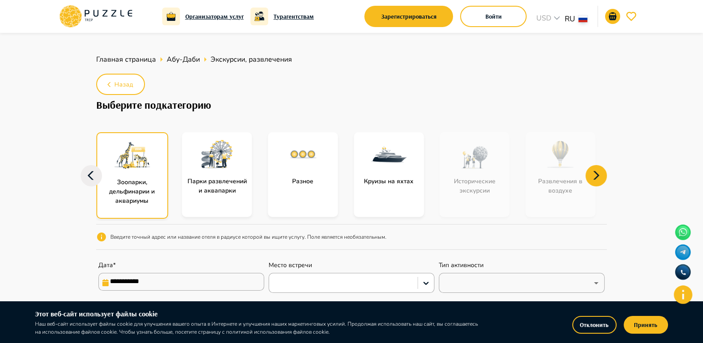
click at [86, 168] on icon at bounding box center [91, 175] width 21 height 21
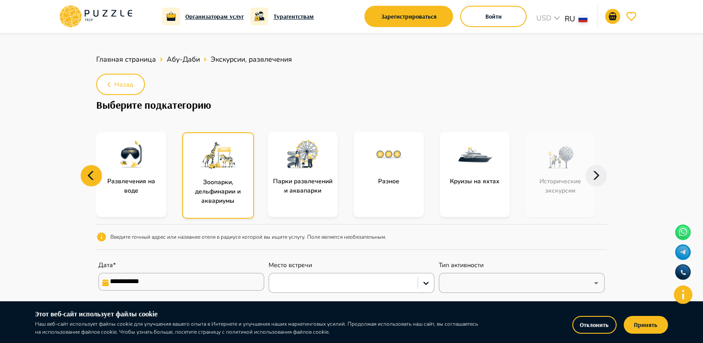
click at [87, 168] on icon at bounding box center [91, 175] width 21 height 21
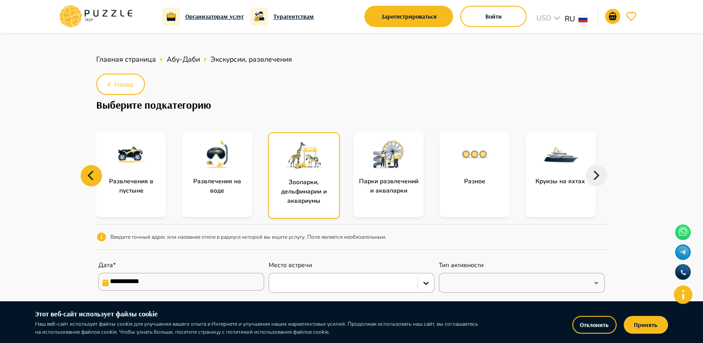
click at [88, 168] on icon at bounding box center [91, 175] width 21 height 21
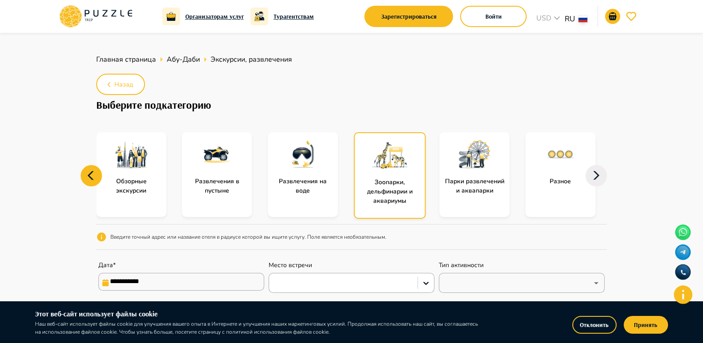
click at [88, 168] on icon at bounding box center [91, 175] width 21 height 21
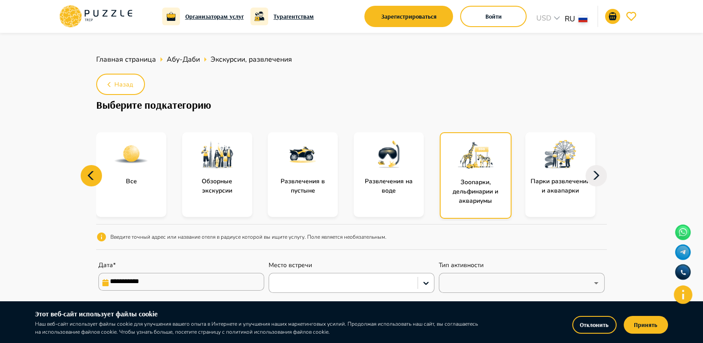
click at [88, 168] on icon at bounding box center [91, 175] width 21 height 21
click at [143, 185] on div "Все" at bounding box center [131, 174] width 70 height 85
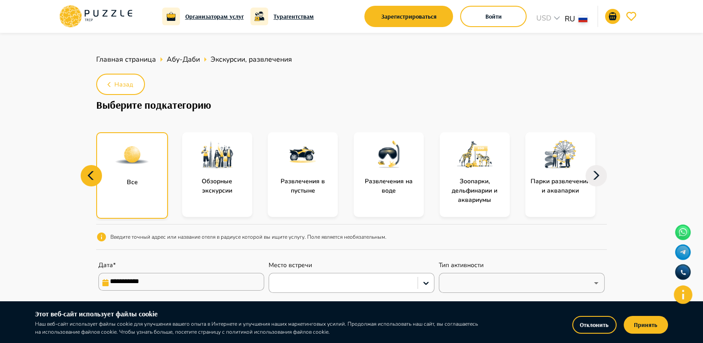
click at [135, 183] on p "Все" at bounding box center [132, 181] width 20 height 9
click at [140, 176] on div at bounding box center [132, 155] width 70 height 44
click at [139, 175] on div at bounding box center [132, 155] width 70 height 44
click at [138, 174] on div at bounding box center [132, 155] width 70 height 44
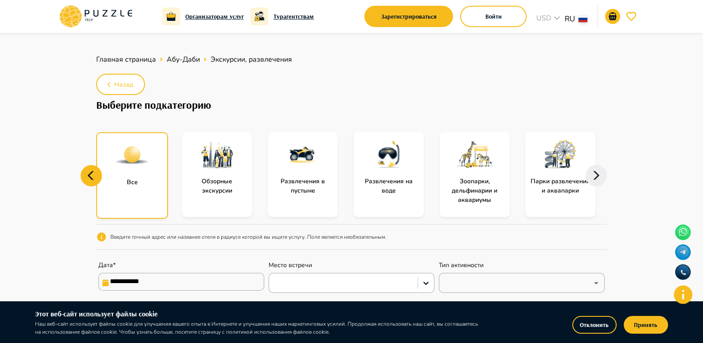
click at [138, 174] on div at bounding box center [132, 155] width 70 height 44
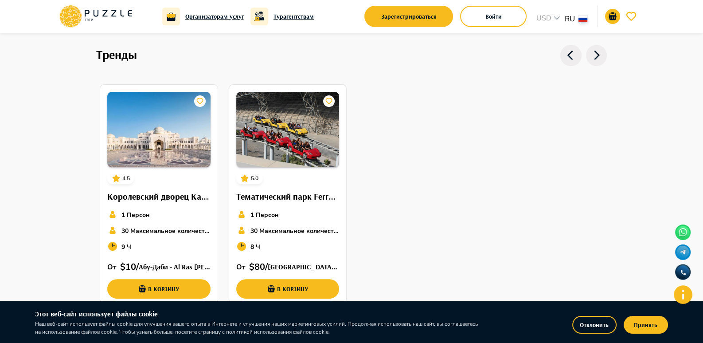
scroll to position [177, 0]
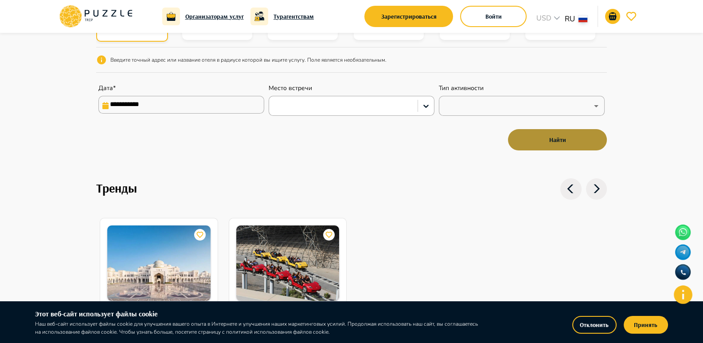
click at [547, 141] on button "Найти" at bounding box center [557, 139] width 99 height 21
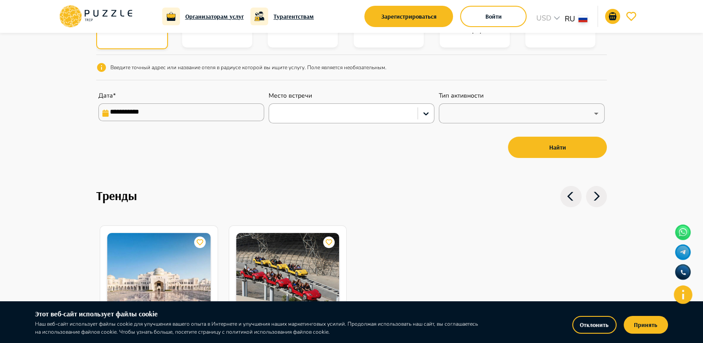
scroll to position [0, 0]
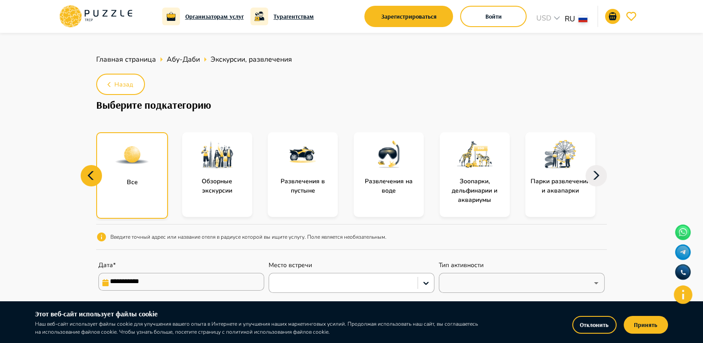
click at [140, 163] on img at bounding box center [131, 154] width 35 height 35
click at [139, 162] on img at bounding box center [131, 154] width 35 height 35
click at [217, 177] on p "Обзорные экскурсии" at bounding box center [217, 185] width 70 height 19
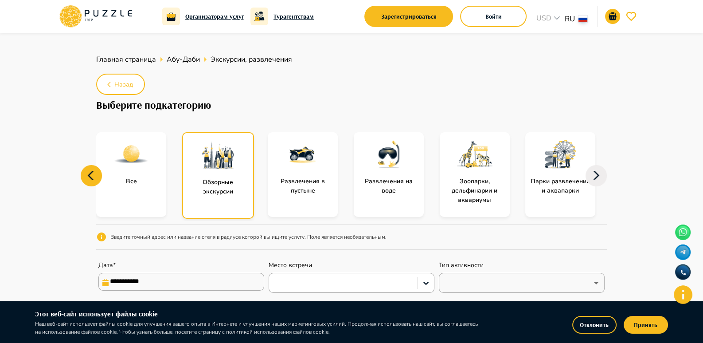
click at [214, 170] on img at bounding box center [217, 154] width 35 height 35
click at [213, 169] on img at bounding box center [217, 154] width 35 height 35
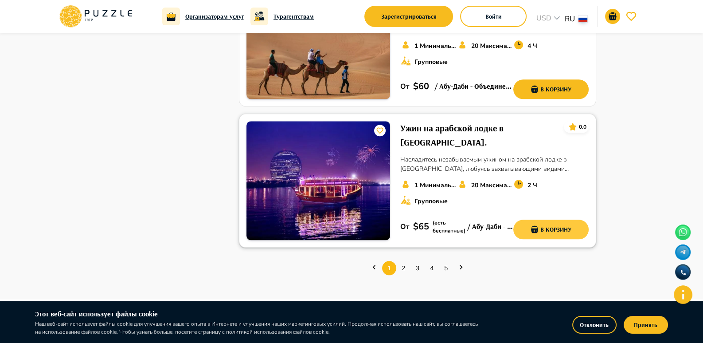
scroll to position [1241, 0]
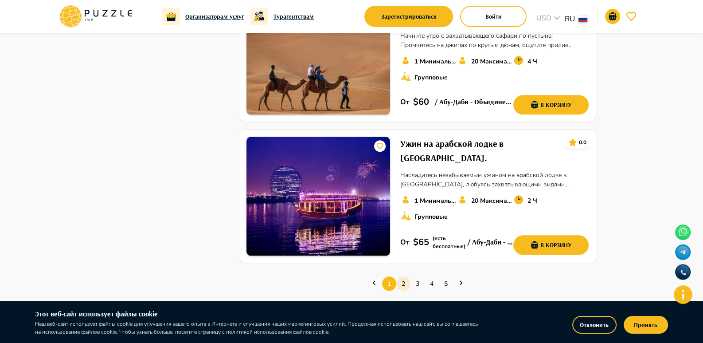
click at [408, 277] on link "2" at bounding box center [403, 284] width 14 height 14
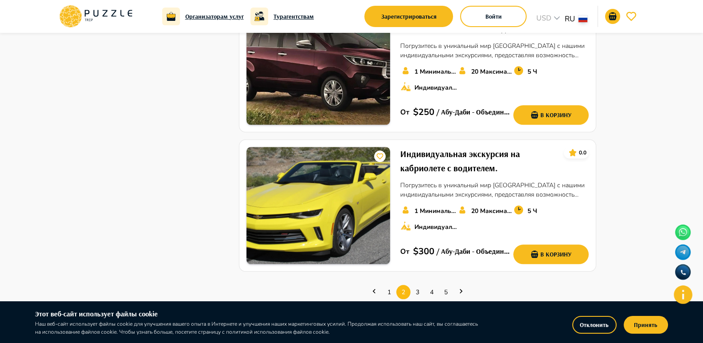
scroll to position [1329, 0]
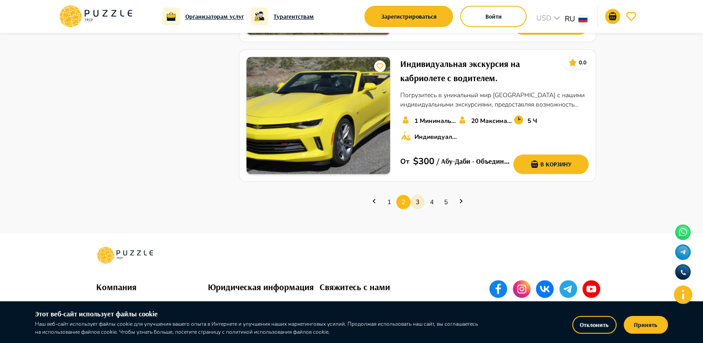
click at [419, 195] on link "3" at bounding box center [417, 202] width 14 height 14
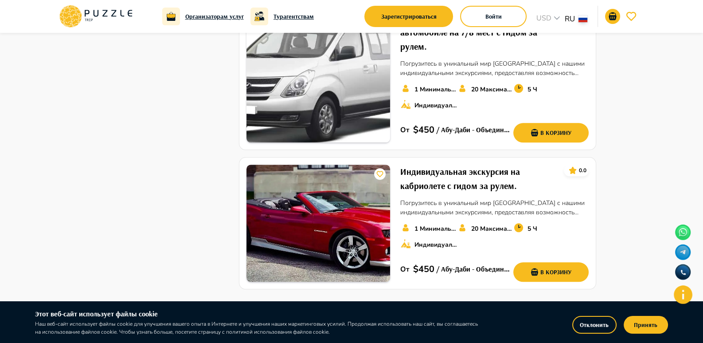
scroll to position [1285, 0]
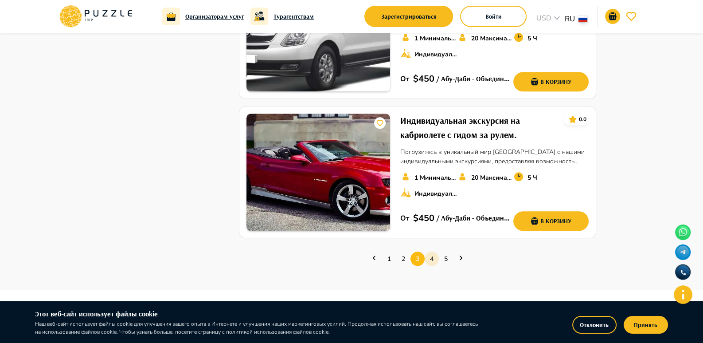
click at [430, 252] on link "4" at bounding box center [432, 259] width 14 height 14
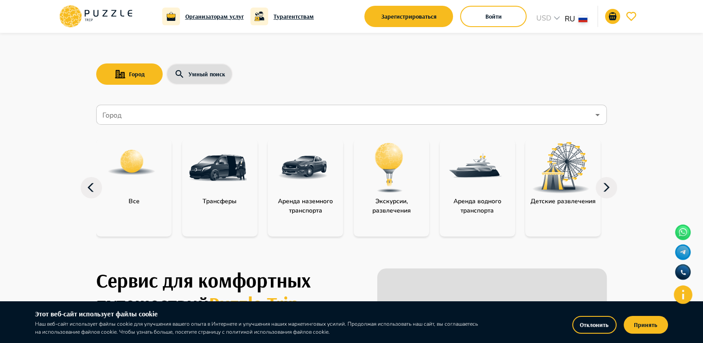
click at [172, 115] on input "Город" at bounding box center [345, 114] width 489 height 17
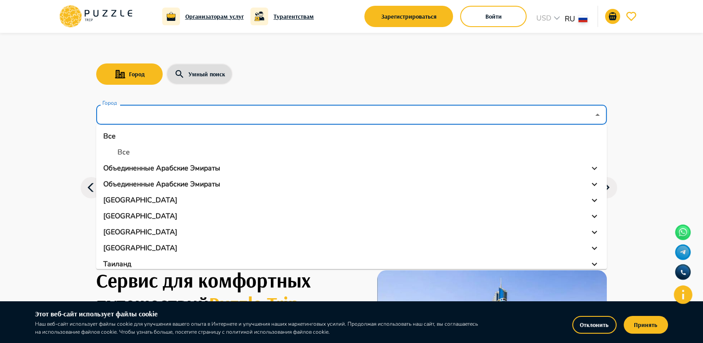
click at [129, 147] on li "Все" at bounding box center [351, 152] width 511 height 16
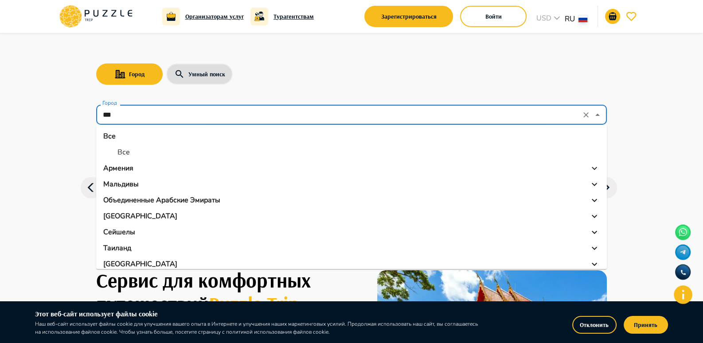
click at [137, 117] on input "***" at bounding box center [339, 114] width 477 height 17
click at [124, 164] on p "Армения" at bounding box center [118, 168] width 30 height 11
click at [129, 178] on li "Ереван" at bounding box center [351, 184] width 511 height 16
type input "******"
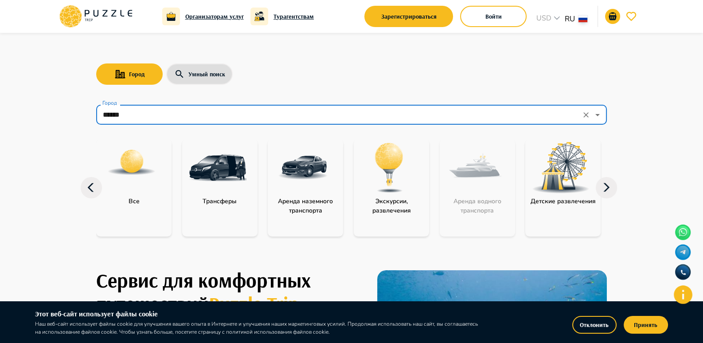
click at [378, 175] on img at bounding box center [389, 168] width 58 height 58
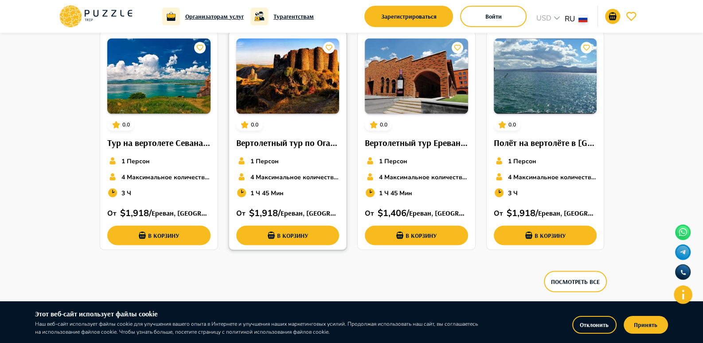
scroll to position [1906, 0]
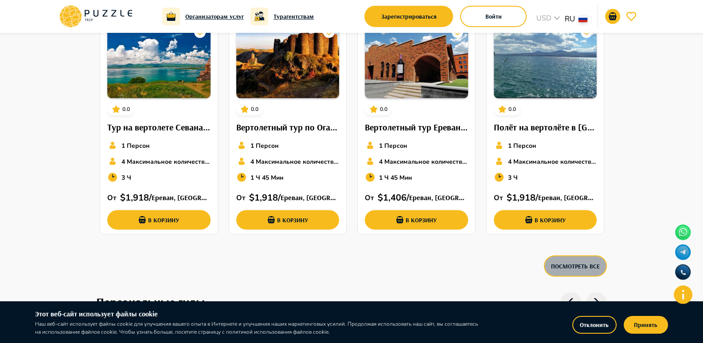
click at [579, 262] on button "Посмотреть все" at bounding box center [575, 265] width 63 height 21
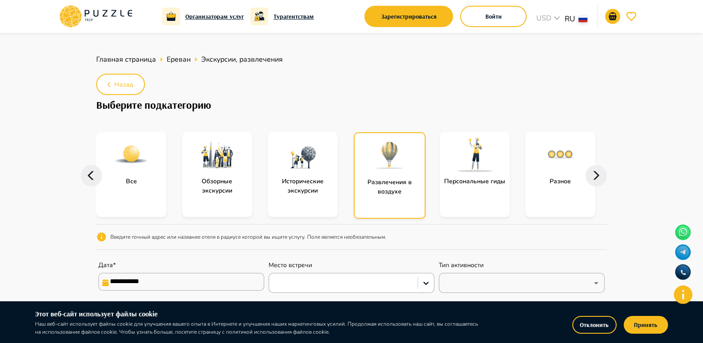
click at [593, 172] on icon at bounding box center [595, 175] width 21 height 21
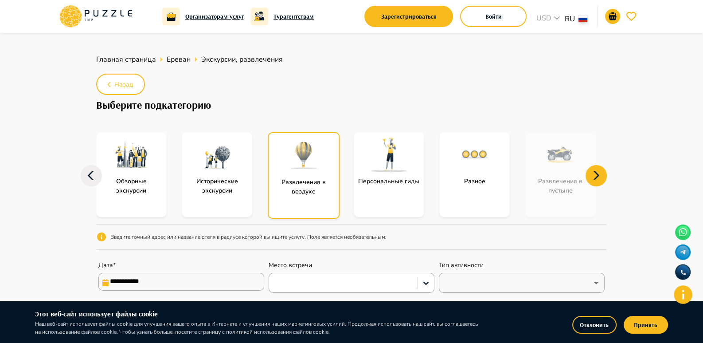
click at [593, 172] on icon at bounding box center [595, 175] width 21 height 21
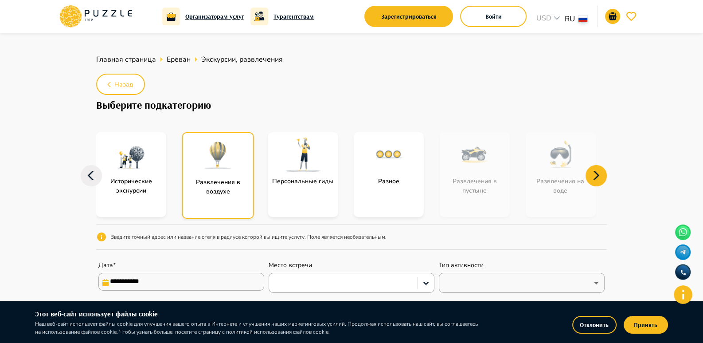
click at [593, 172] on icon at bounding box center [595, 175] width 21 height 21
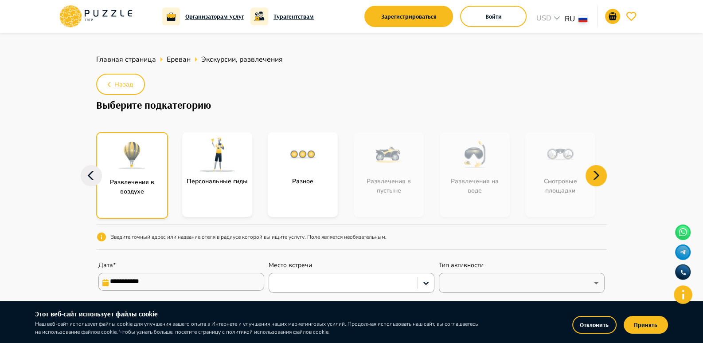
click at [593, 172] on icon at bounding box center [595, 175] width 21 height 21
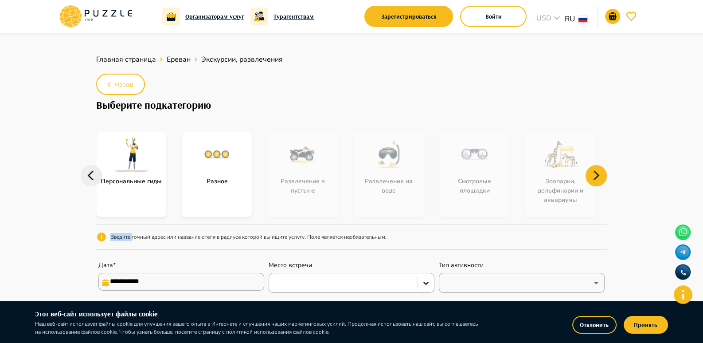
click at [593, 172] on icon at bounding box center [595, 175] width 21 height 21
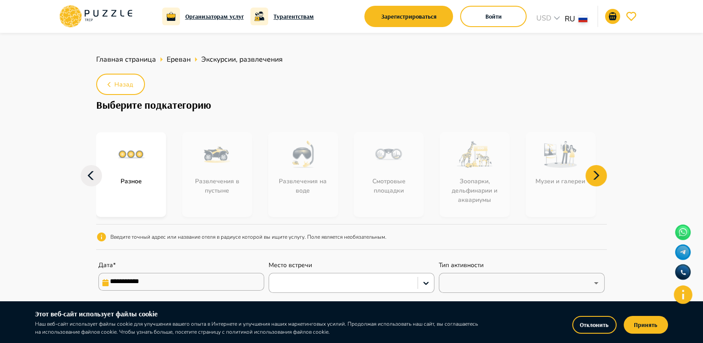
click at [593, 172] on icon at bounding box center [595, 175] width 21 height 21
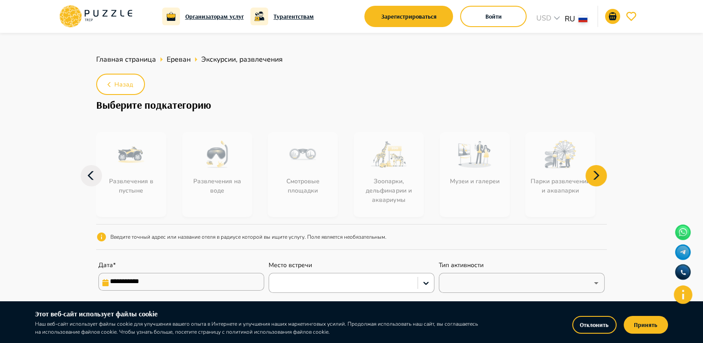
click at [593, 172] on icon at bounding box center [595, 175] width 21 height 21
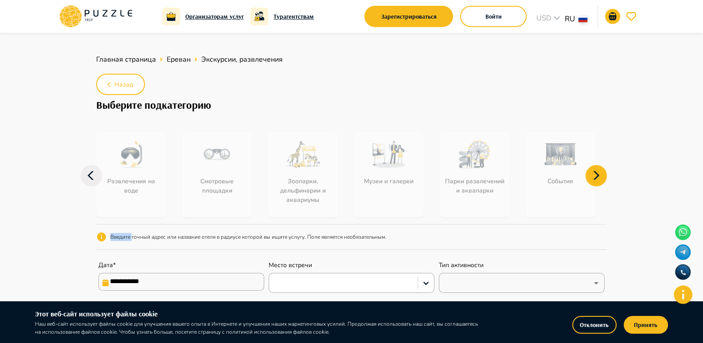
click at [593, 172] on icon at bounding box center [595, 175] width 21 height 21
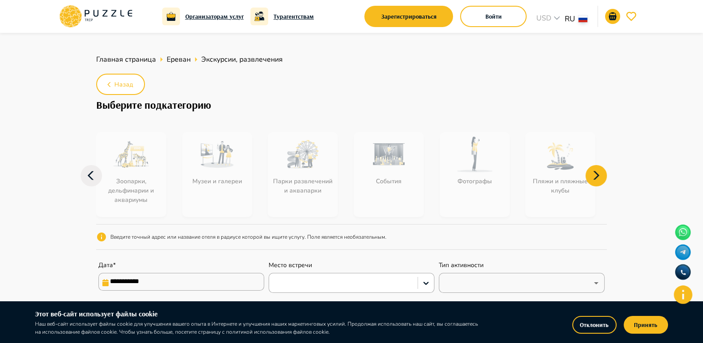
click at [593, 172] on icon at bounding box center [595, 175] width 21 height 21
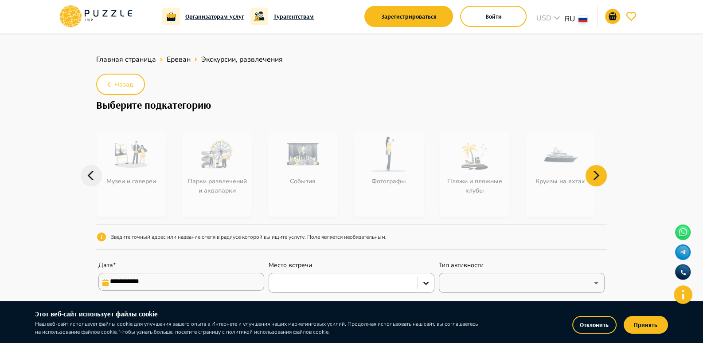
click at [593, 172] on icon at bounding box center [595, 175] width 21 height 21
click at [90, 175] on icon at bounding box center [91, 175] width 6 height 9
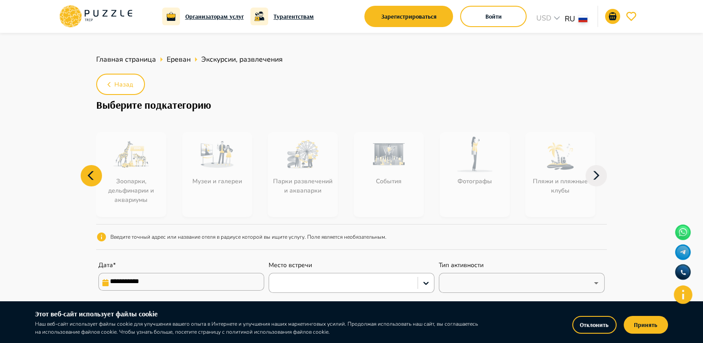
click at [90, 175] on icon at bounding box center [91, 175] width 6 height 9
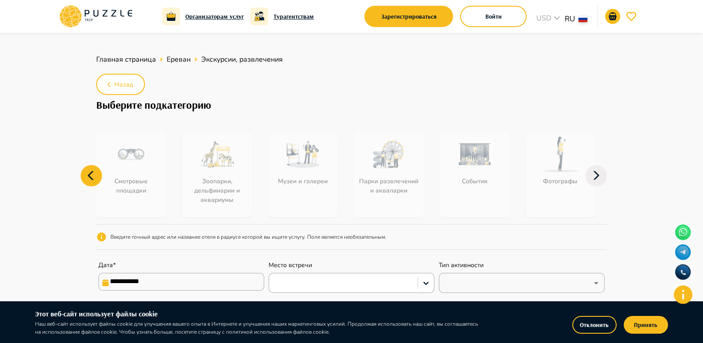
click at [90, 175] on icon at bounding box center [91, 175] width 21 height 21
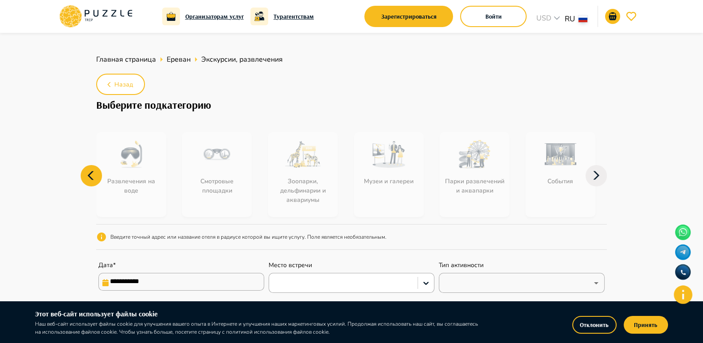
click at [90, 175] on icon at bounding box center [91, 175] width 21 height 21
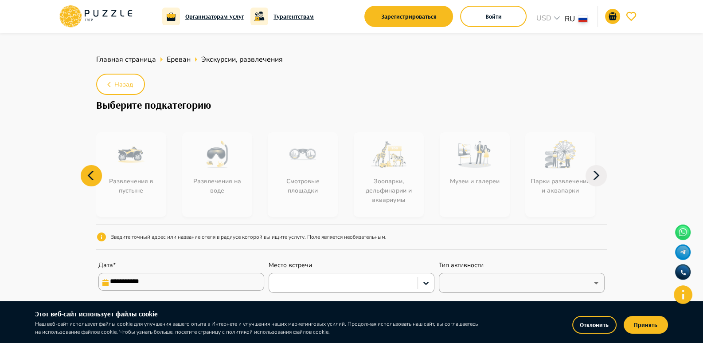
click at [90, 175] on icon at bounding box center [91, 175] width 21 height 21
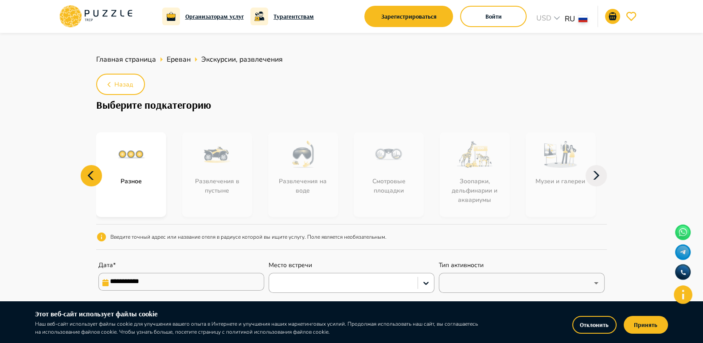
click at [90, 175] on icon at bounding box center [91, 175] width 21 height 21
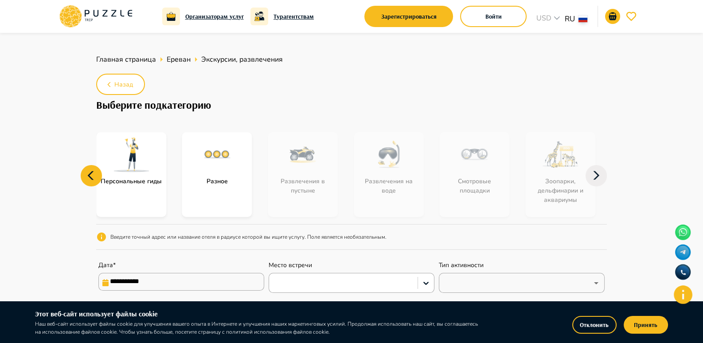
click at [90, 175] on icon at bounding box center [91, 175] width 21 height 21
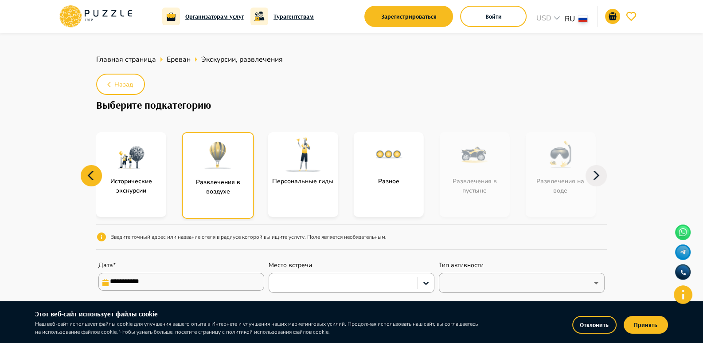
click at [89, 174] on icon at bounding box center [91, 175] width 6 height 9
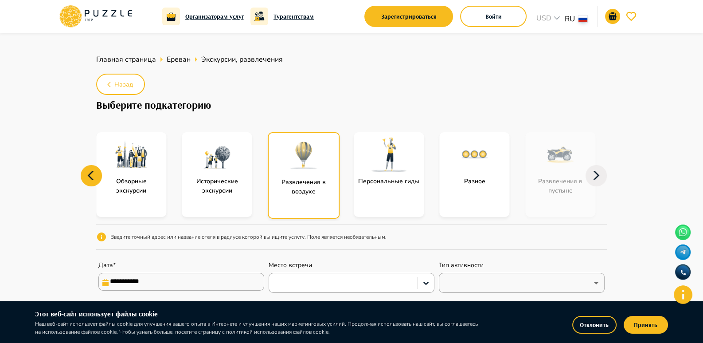
click at [89, 174] on icon at bounding box center [91, 175] width 6 height 9
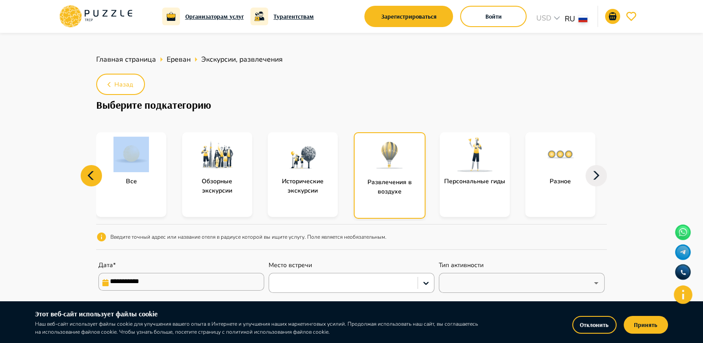
click at [89, 174] on icon at bounding box center [91, 175] width 6 height 9
click at [91, 171] on icon at bounding box center [91, 175] width 21 height 21
click at [292, 179] on p "Исторические экскурсии" at bounding box center [303, 185] width 70 height 19
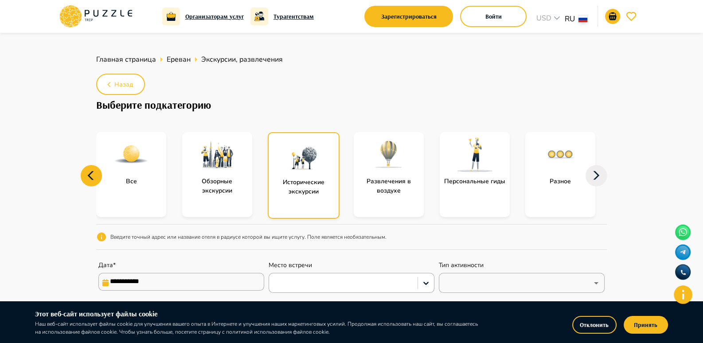
click at [471, 163] on img at bounding box center [474, 153] width 35 height 35
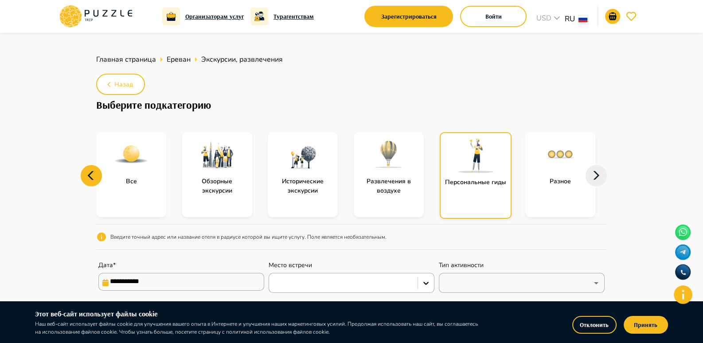
click at [471, 163] on img at bounding box center [475, 154] width 35 height 35
click at [468, 163] on img at bounding box center [475, 154] width 35 height 35
click at [479, 156] on img at bounding box center [475, 154] width 35 height 35
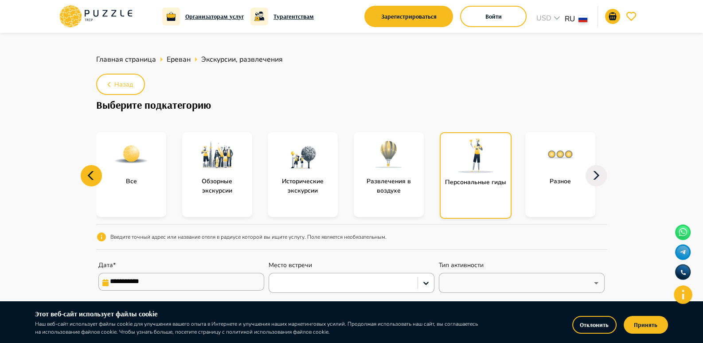
click at [479, 156] on img at bounding box center [475, 154] width 35 height 35
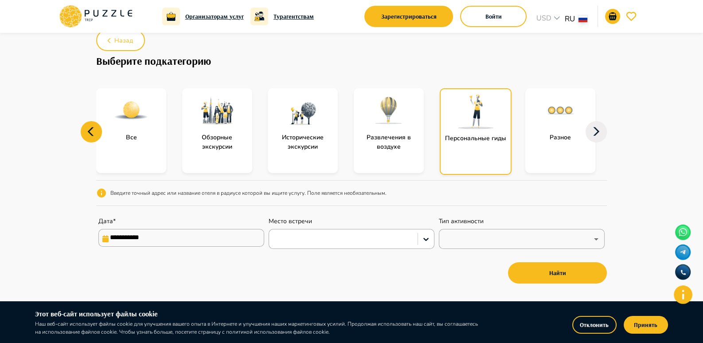
click at [397, 127] on img at bounding box center [388, 110] width 35 height 35
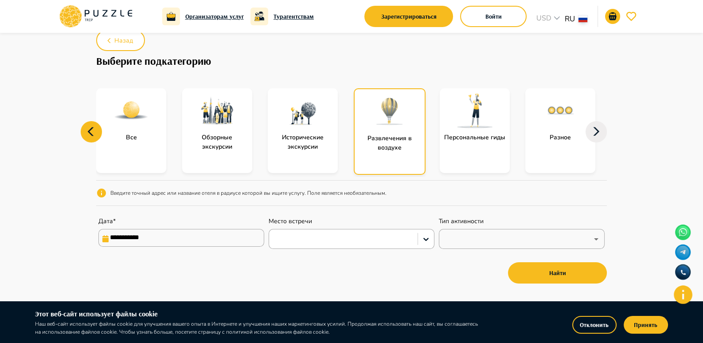
click at [394, 126] on img at bounding box center [389, 111] width 35 height 35
click at [392, 125] on img at bounding box center [389, 111] width 35 height 35
click at [384, 125] on img at bounding box center [389, 111] width 35 height 35
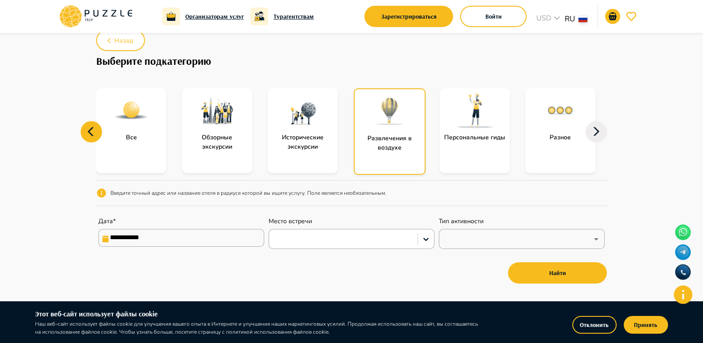
click at [384, 125] on img at bounding box center [389, 111] width 35 height 35
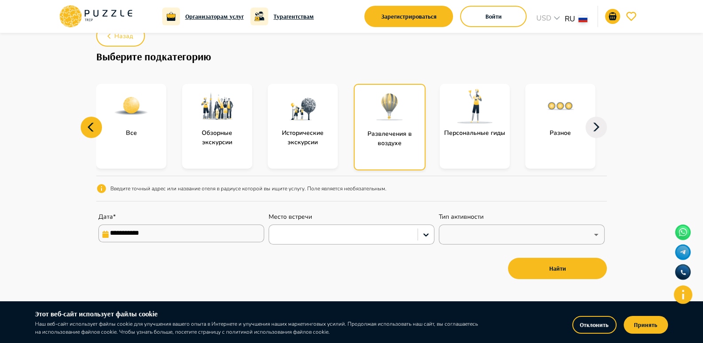
scroll to position [0, 0]
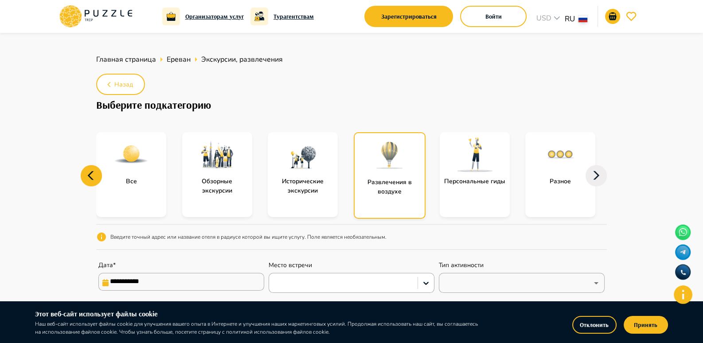
click at [374, 165] on img at bounding box center [389, 154] width 35 height 35
click at [374, 164] on img at bounding box center [389, 154] width 35 height 35
click at [374, 162] on img at bounding box center [389, 154] width 35 height 35
click at [374, 161] on img at bounding box center [389, 154] width 35 height 35
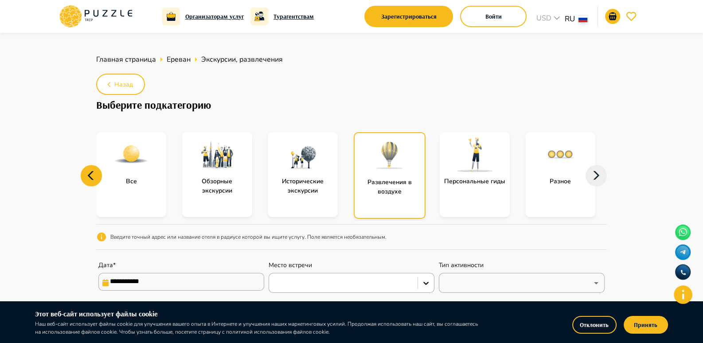
click at [374, 160] on img at bounding box center [389, 154] width 35 height 35
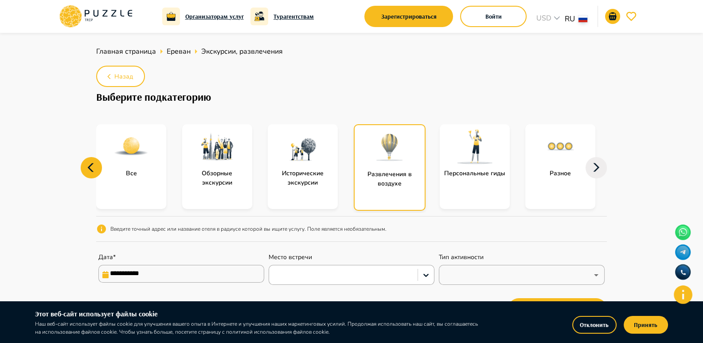
scroll to position [88, 0]
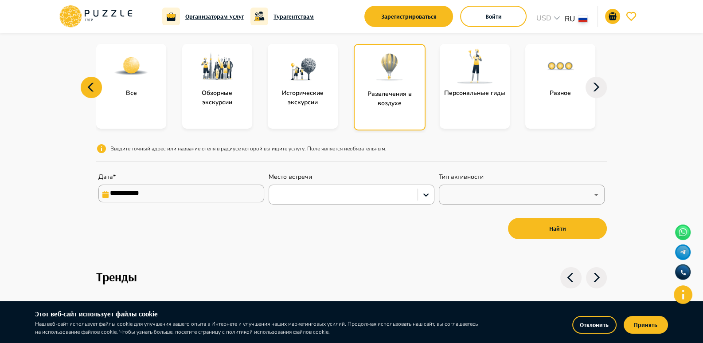
click at [321, 189] on div at bounding box center [343, 195] width 140 height 12
click at [197, 196] on input "**********" at bounding box center [181, 193] width 166 height 18
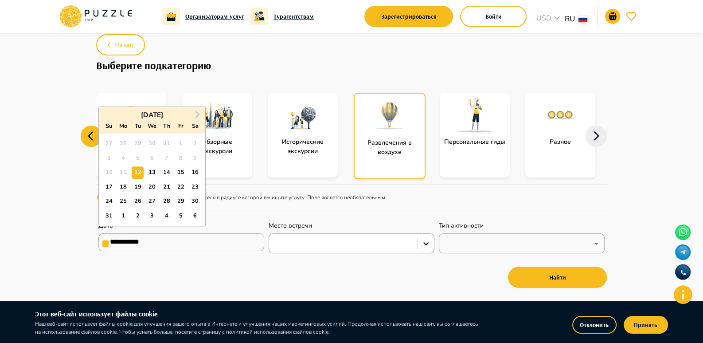
scroll to position [0, 0]
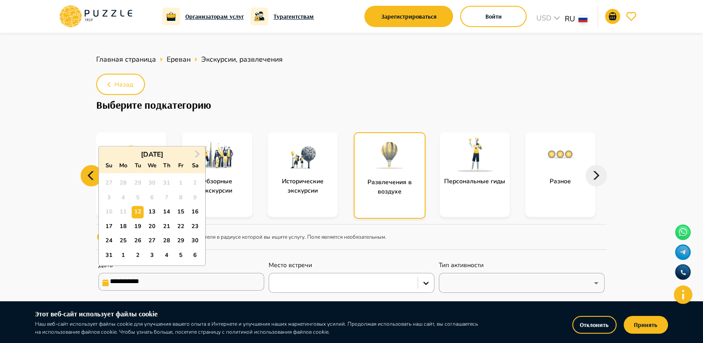
click at [291, 159] on img at bounding box center [302, 153] width 35 height 35
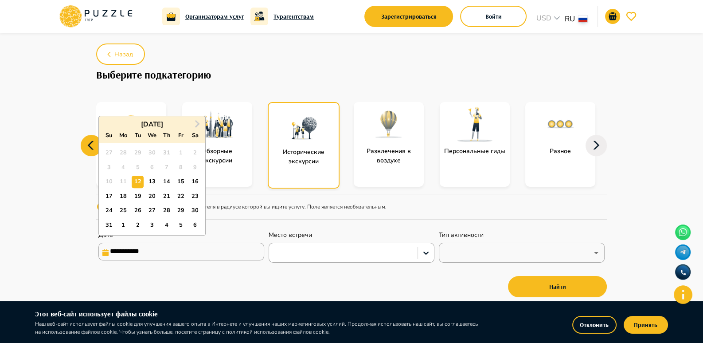
scroll to position [44, 0]
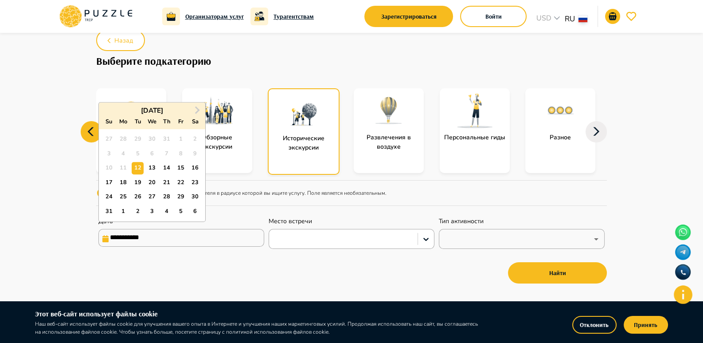
click at [296, 62] on h1 "Выберите подкатегорию" at bounding box center [351, 61] width 511 height 12
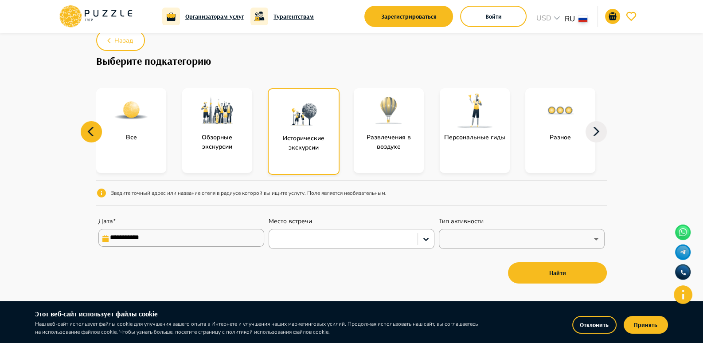
click at [217, 138] on p "Обзорные экскурсии" at bounding box center [217, 142] width 70 height 19
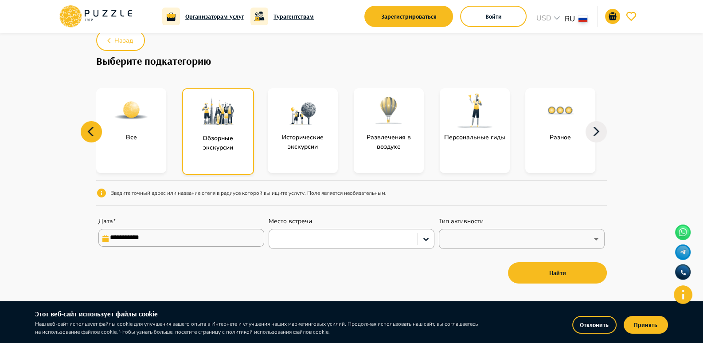
click at [215, 124] on img at bounding box center [217, 111] width 35 height 35
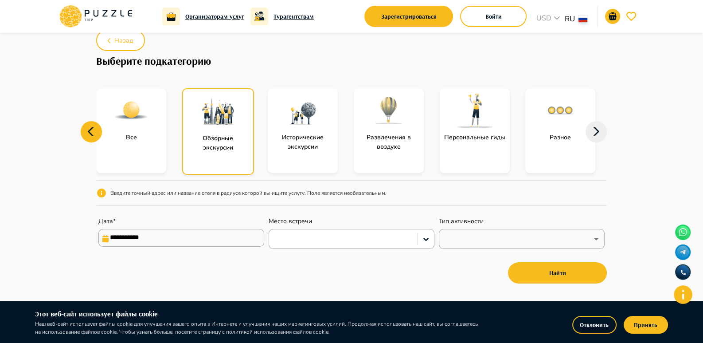
click at [215, 124] on img at bounding box center [217, 111] width 35 height 35
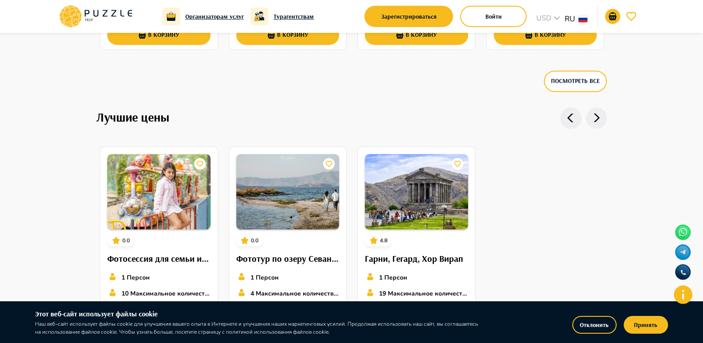
scroll to position [797, 0]
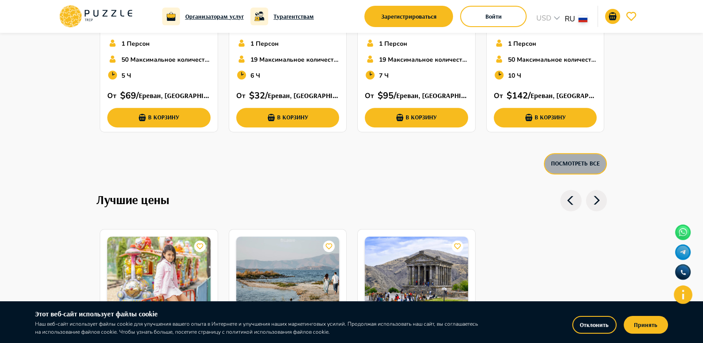
click at [549, 156] on button "Посмотреть все" at bounding box center [575, 163] width 63 height 21
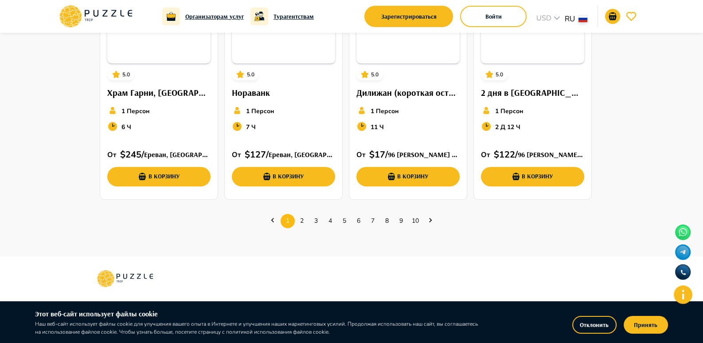
scroll to position [387, 0]
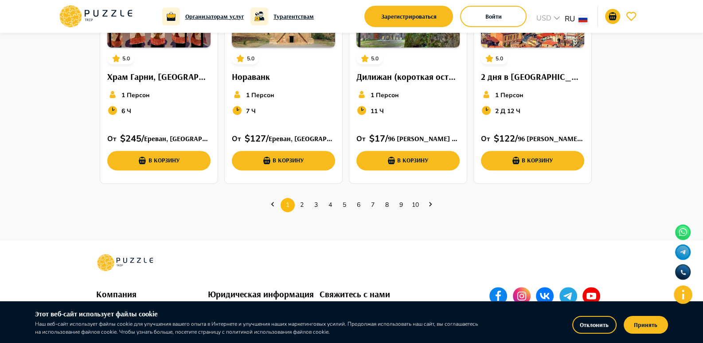
click at [430, 203] on icon "Next page" at bounding box center [430, 204] width 3 height 4
click at [429, 203] on icon "Next page" at bounding box center [430, 203] width 9 height 9
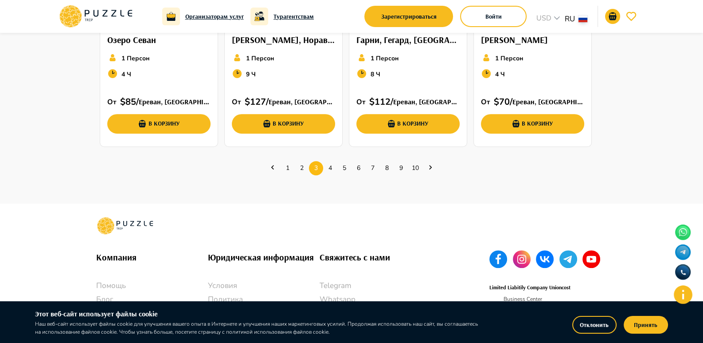
scroll to position [375, 0]
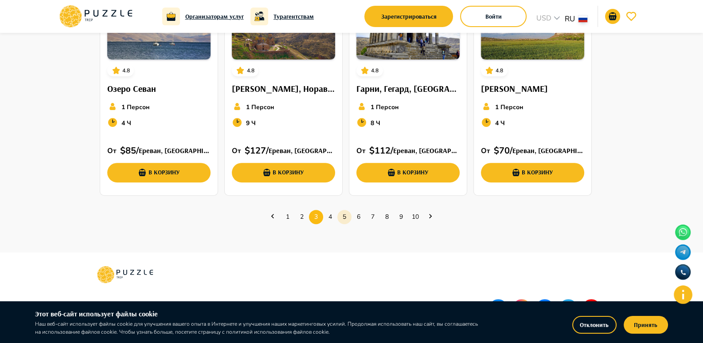
click at [345, 218] on link "5" at bounding box center [344, 217] width 14 height 14
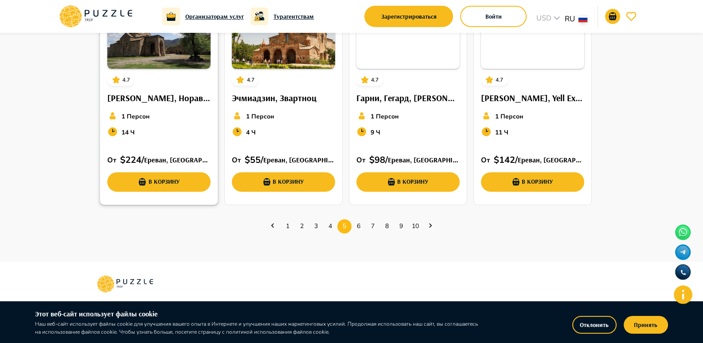
scroll to position [464, 0]
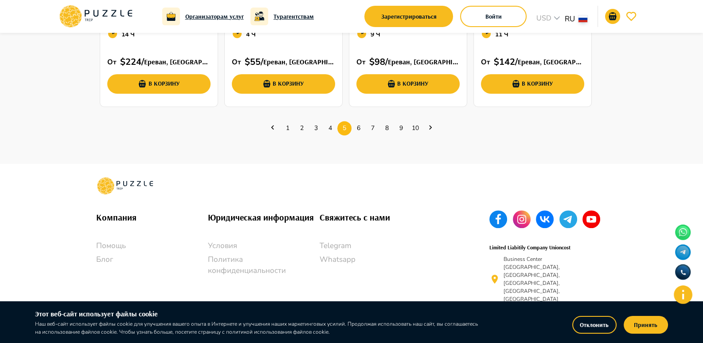
click at [424, 123] on ul "1 2 3 4 5 6 7 8 9 10" at bounding box center [351, 128] width 443 height 27
click at [430, 123] on icon "Next page" at bounding box center [430, 127] width 9 height 9
click at [428, 123] on icon "Next page" at bounding box center [430, 127] width 9 height 9
click at [396, 125] on link "9" at bounding box center [401, 128] width 14 height 14
click at [397, 123] on link "9" at bounding box center [401, 128] width 14 height 14
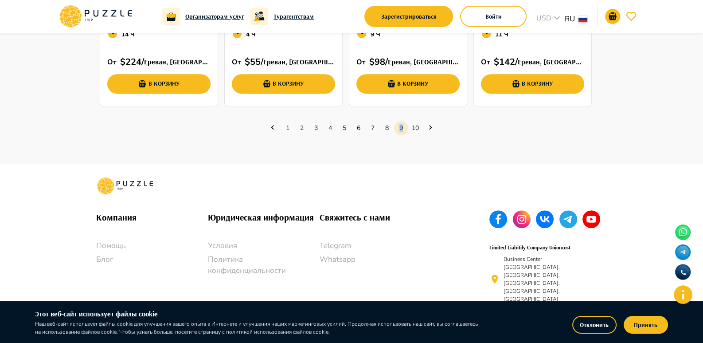
click at [397, 123] on link "9" at bounding box center [401, 128] width 14 height 14
click at [431, 125] on icon "Next page" at bounding box center [430, 127] width 9 height 9
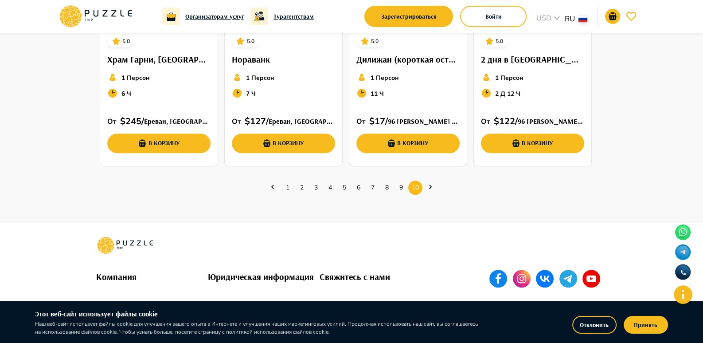
scroll to position [432, 0]
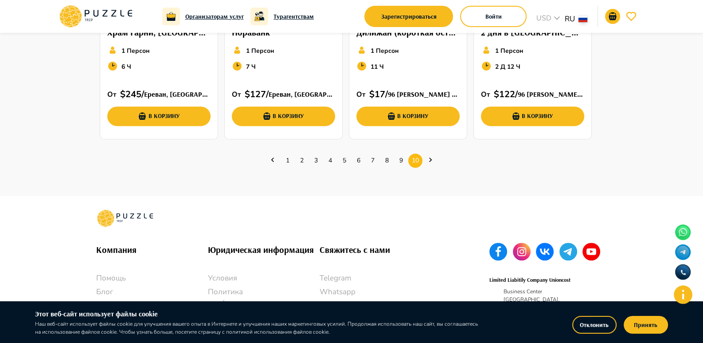
click at [424, 158] on link "Next page" at bounding box center [430, 160] width 14 height 11
click at [431, 156] on icon "Next page" at bounding box center [430, 159] width 9 height 9
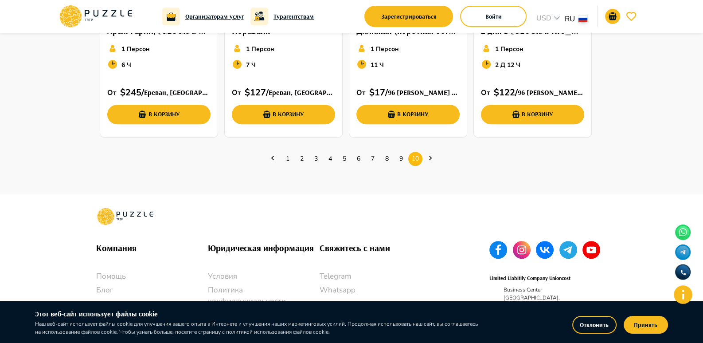
scroll to position [464, 0]
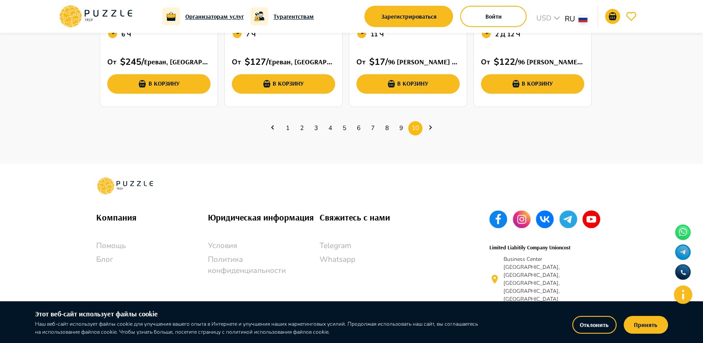
click at [432, 125] on icon "Next page" at bounding box center [430, 127] width 9 height 9
click at [429, 125] on icon "Next page" at bounding box center [430, 127] width 9 height 9
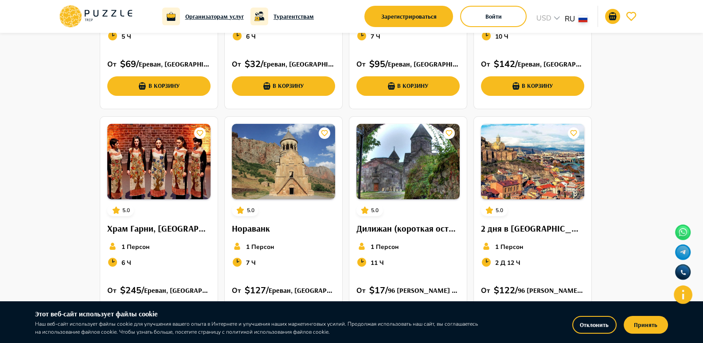
click at [429, 125] on div "5.0 Храм Гарни, монастырь Гегард - Индивидуальная экскурсия. 1 Персон 5 Ч От   …" at bounding box center [351, 113] width 511 height 452
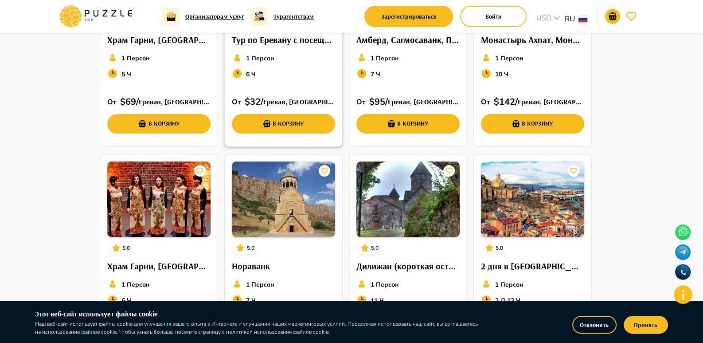
scroll to position [0, 0]
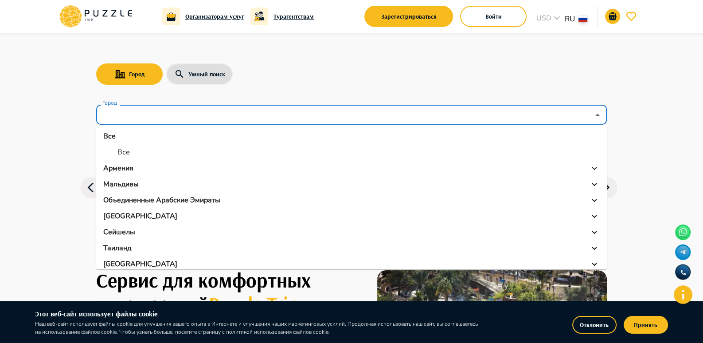
click at [129, 112] on input "Город" at bounding box center [345, 114] width 489 height 17
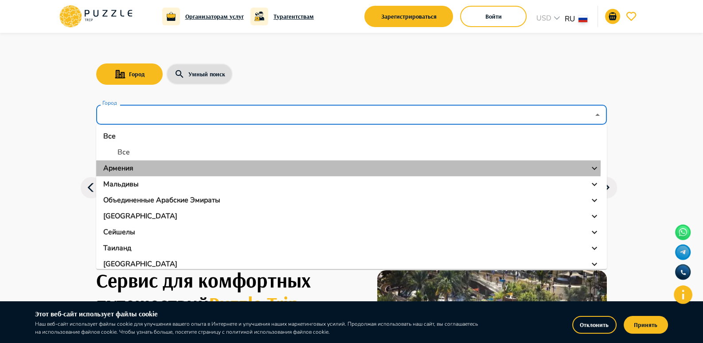
click at [137, 165] on div "Армения" at bounding box center [351, 168] width 496 height 11
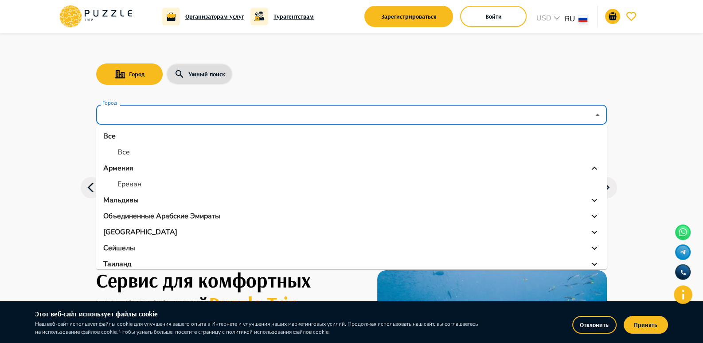
click at [132, 183] on p "Ереван" at bounding box center [129, 184] width 24 height 11
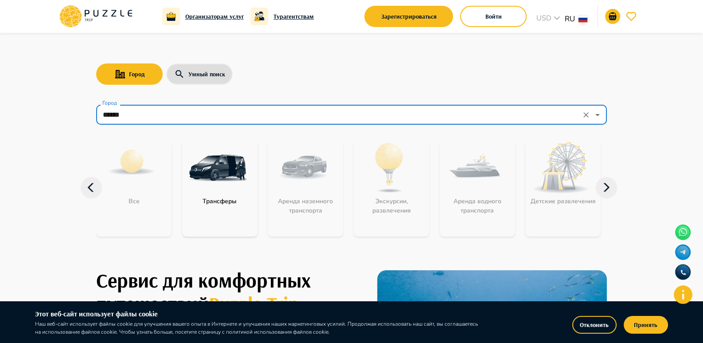
type input "******"
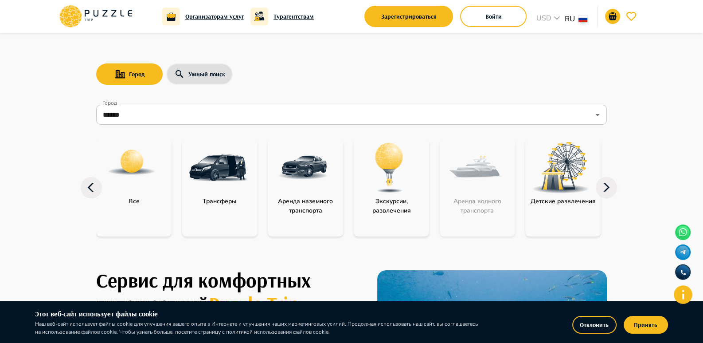
click at [221, 187] on img at bounding box center [218, 168] width 58 height 58
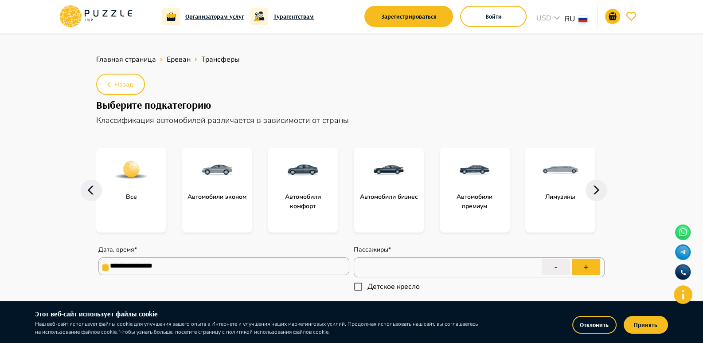
type textarea "*"
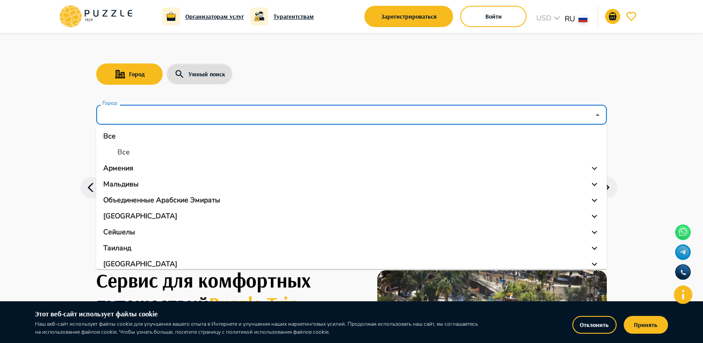
click at [164, 112] on input "Город" at bounding box center [345, 114] width 489 height 17
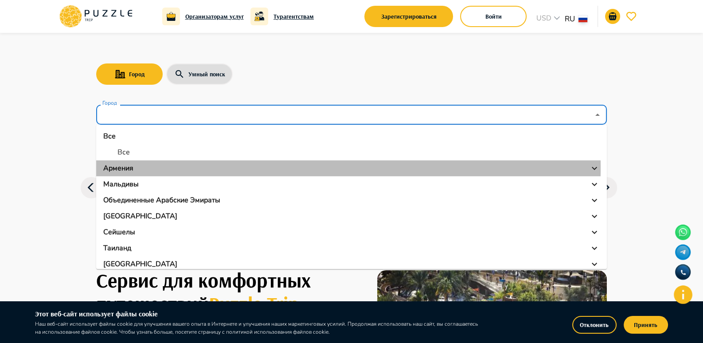
click at [133, 168] on div "Армения" at bounding box center [351, 168] width 496 height 11
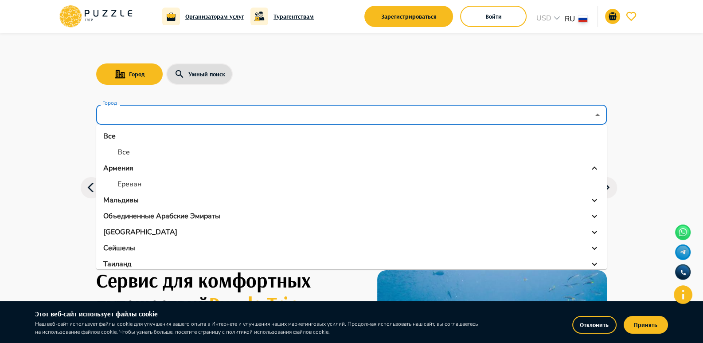
click at [136, 179] on p "Ереван" at bounding box center [129, 184] width 24 height 11
type input "******"
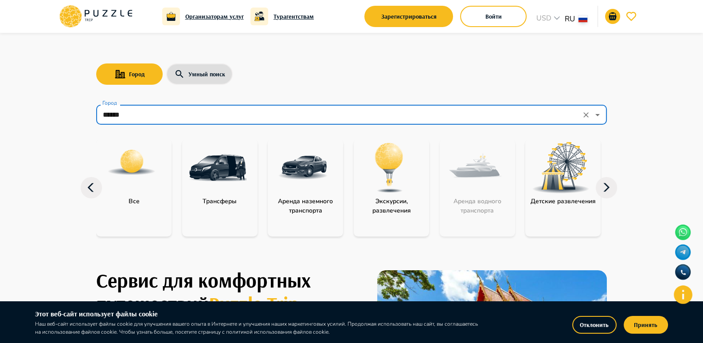
click at [563, 170] on img at bounding box center [561, 167] width 58 height 51
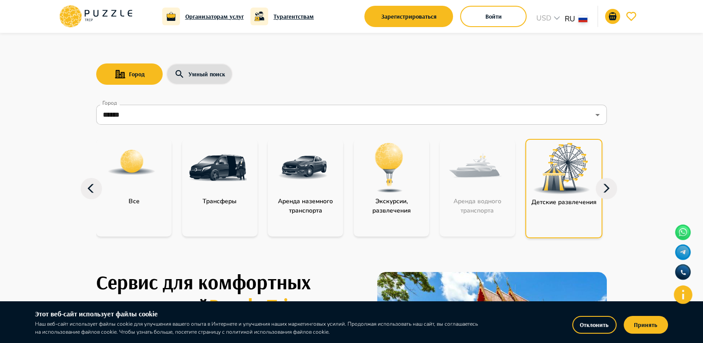
click at [563, 170] on img at bounding box center [562, 168] width 58 height 51
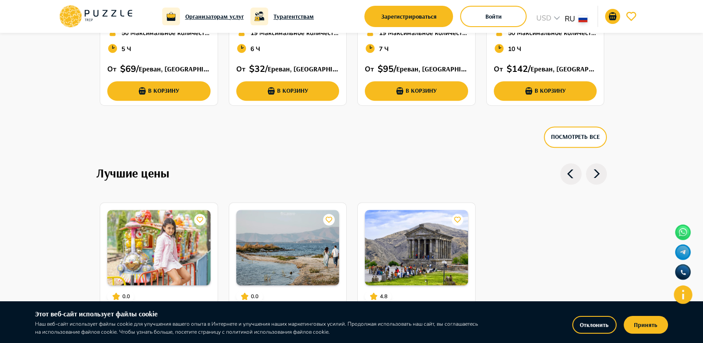
scroll to position [797, 0]
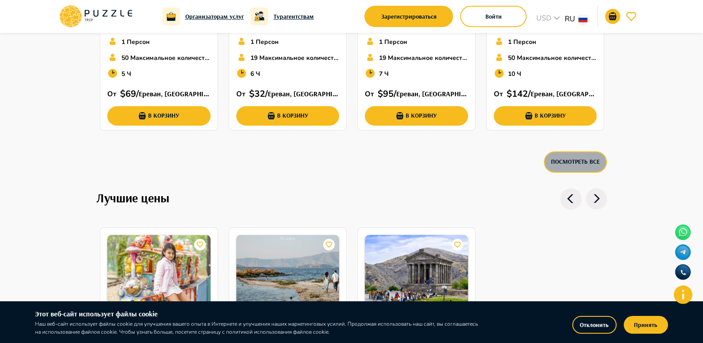
click at [574, 159] on button "Посмотреть все" at bounding box center [575, 161] width 63 height 21
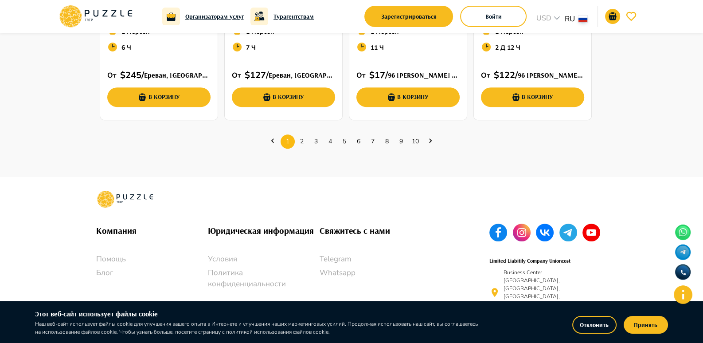
scroll to position [464, 0]
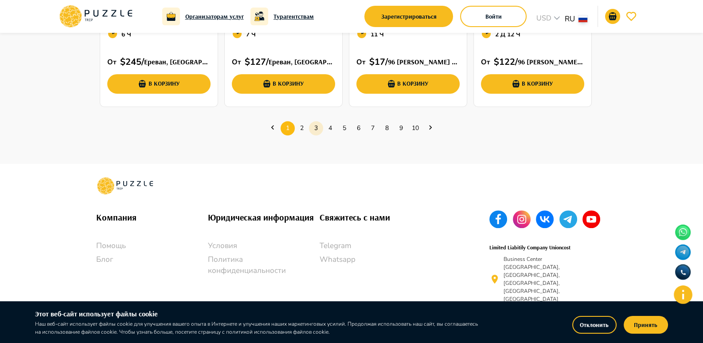
click at [319, 125] on link "3" at bounding box center [316, 128] width 14 height 14
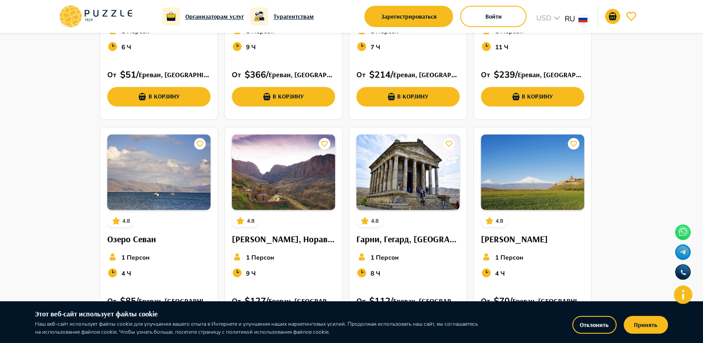
scroll to position [116, 0]
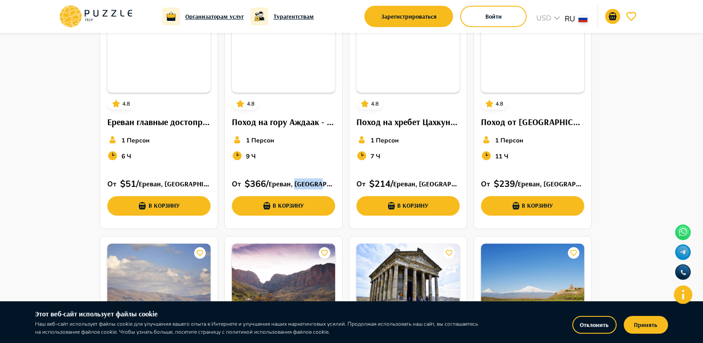
click at [319, 125] on div "4.8 Поход на гору Аждаак - Индивидуальная экскурсия. 1 Персон 9 Ч От   $ 366 / …" at bounding box center [283, 116] width 117 height 212
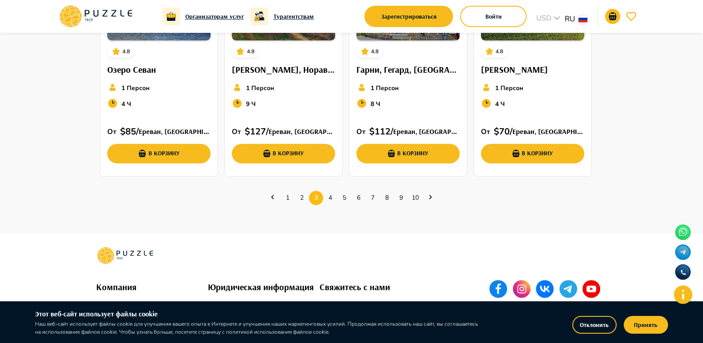
scroll to position [375, 0]
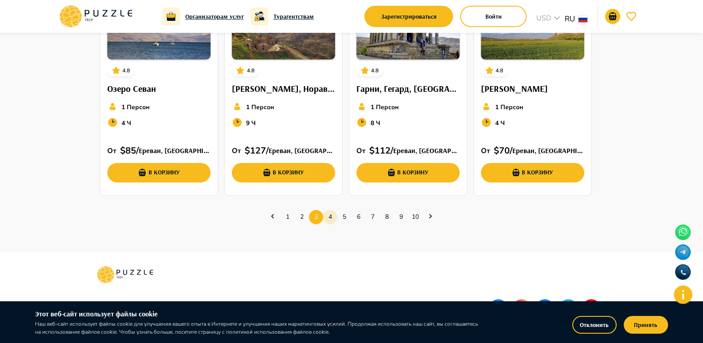
click at [330, 215] on link "4" at bounding box center [330, 217] width 14 height 14
click at [327, 215] on link "4" at bounding box center [330, 217] width 14 height 14
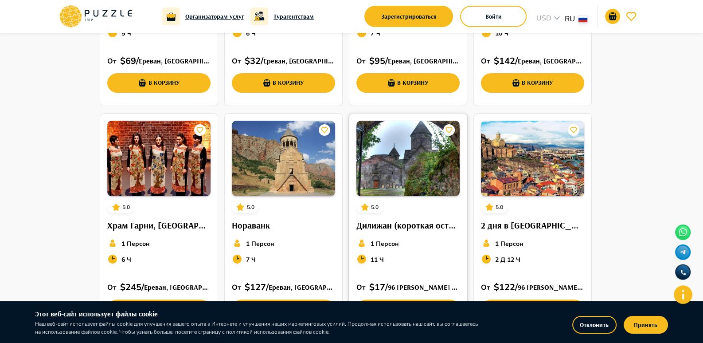
scroll to position [242, 0]
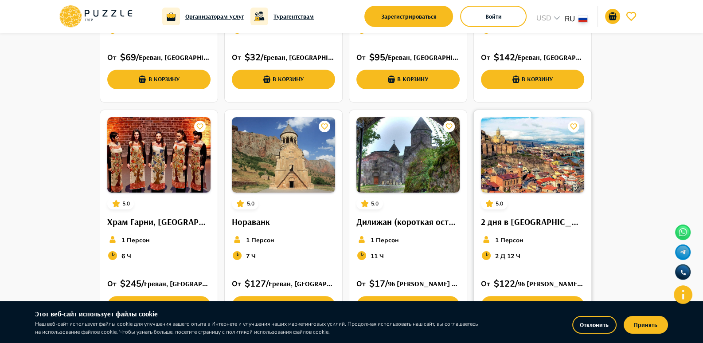
click at [504, 149] on img at bounding box center [532, 154] width 103 height 75
click at [156, 175] on img at bounding box center [158, 154] width 103 height 75
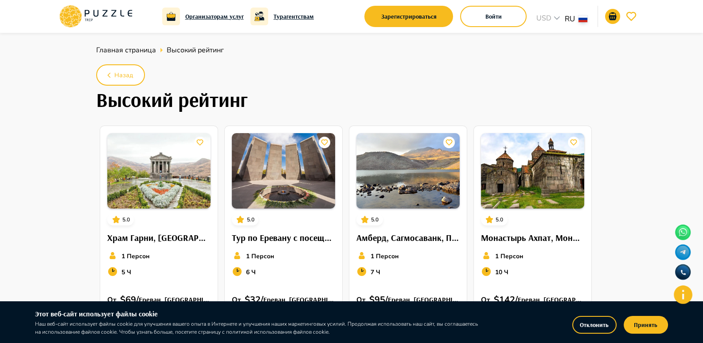
scroll to position [0, 0]
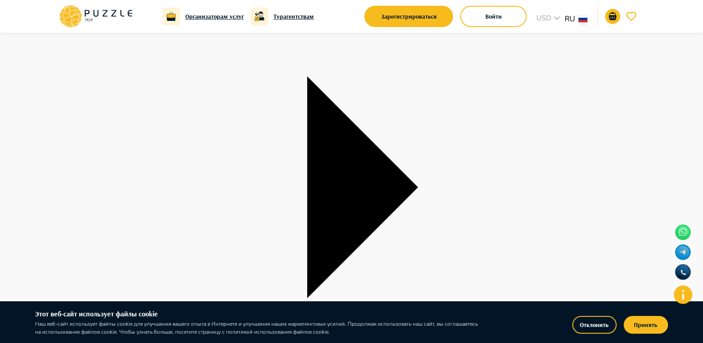
scroll to position [177, 0]
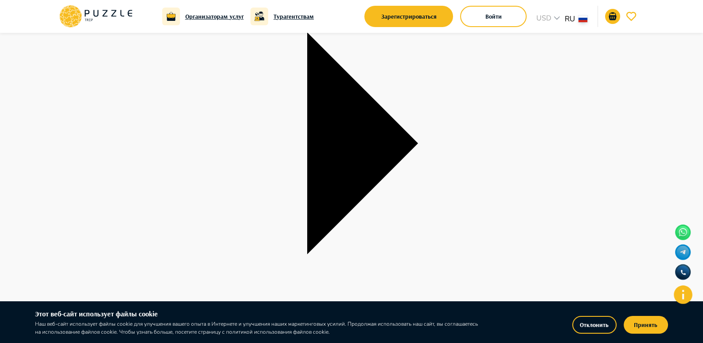
drag, startPoint x: 580, startPoint y: 168, endPoint x: 612, endPoint y: 171, distance: 32.5
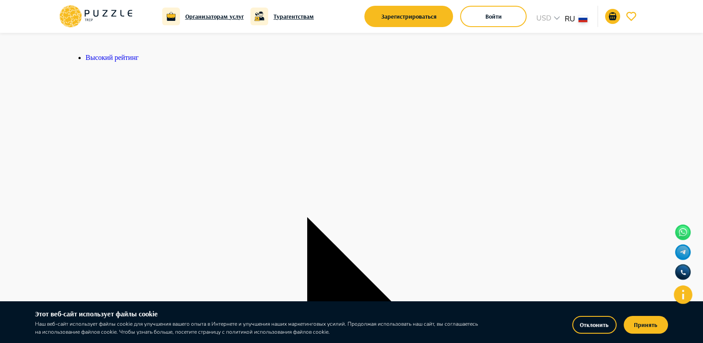
scroll to position [487, 0]
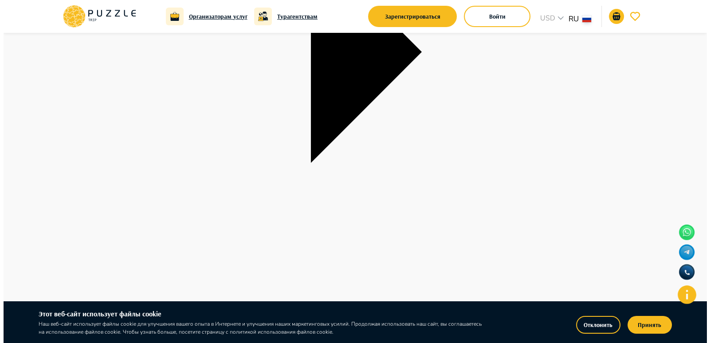
scroll to position [266, 0]
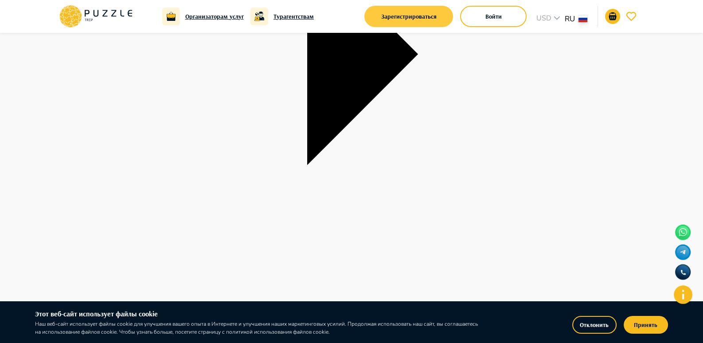
click at [383, 14] on button "Зарегистрироваться" at bounding box center [408, 16] width 89 height 21
